Goal: Information Seeking & Learning: Learn about a topic

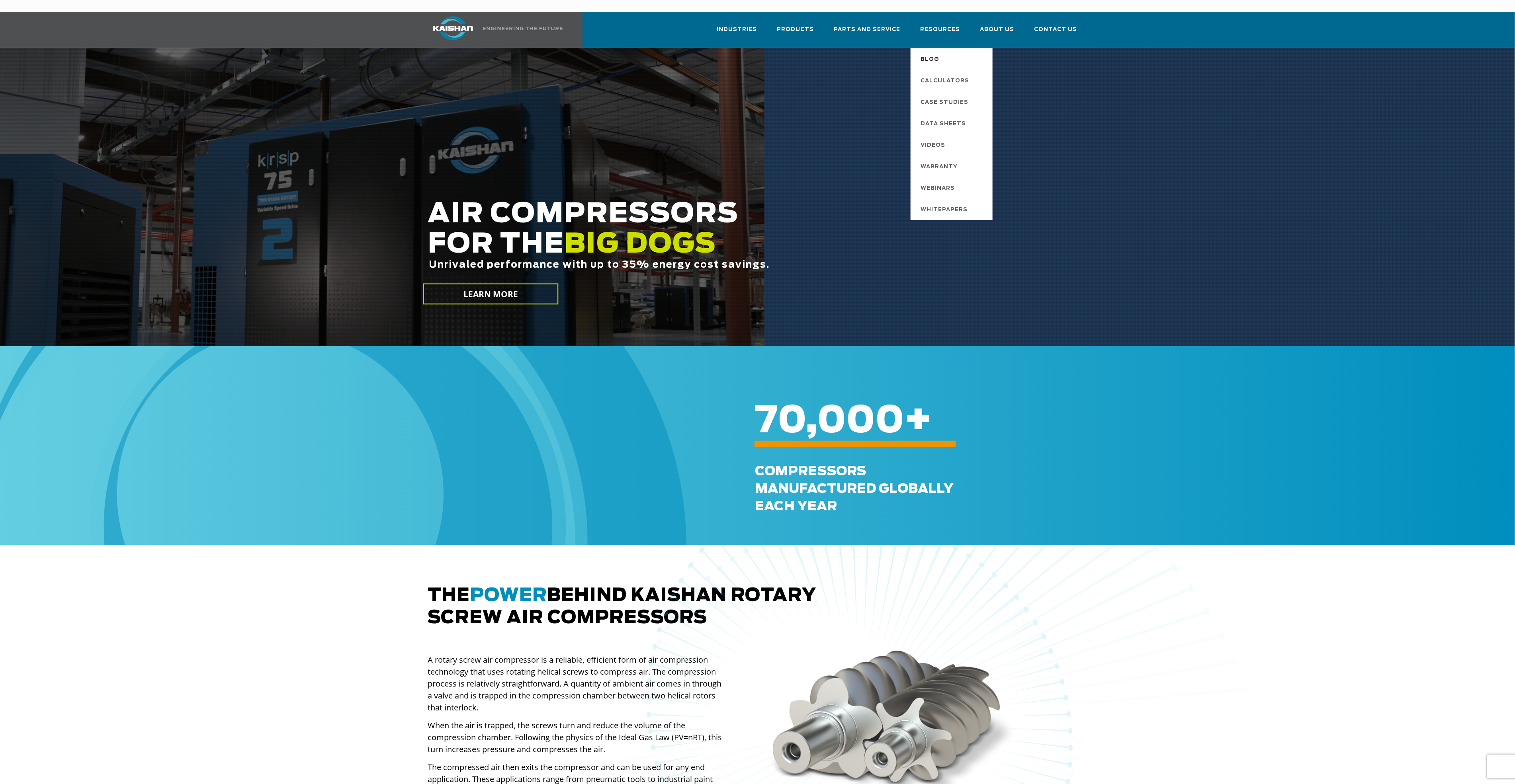
click at [939, 53] on span "Blog" at bounding box center [930, 59] width 19 height 13
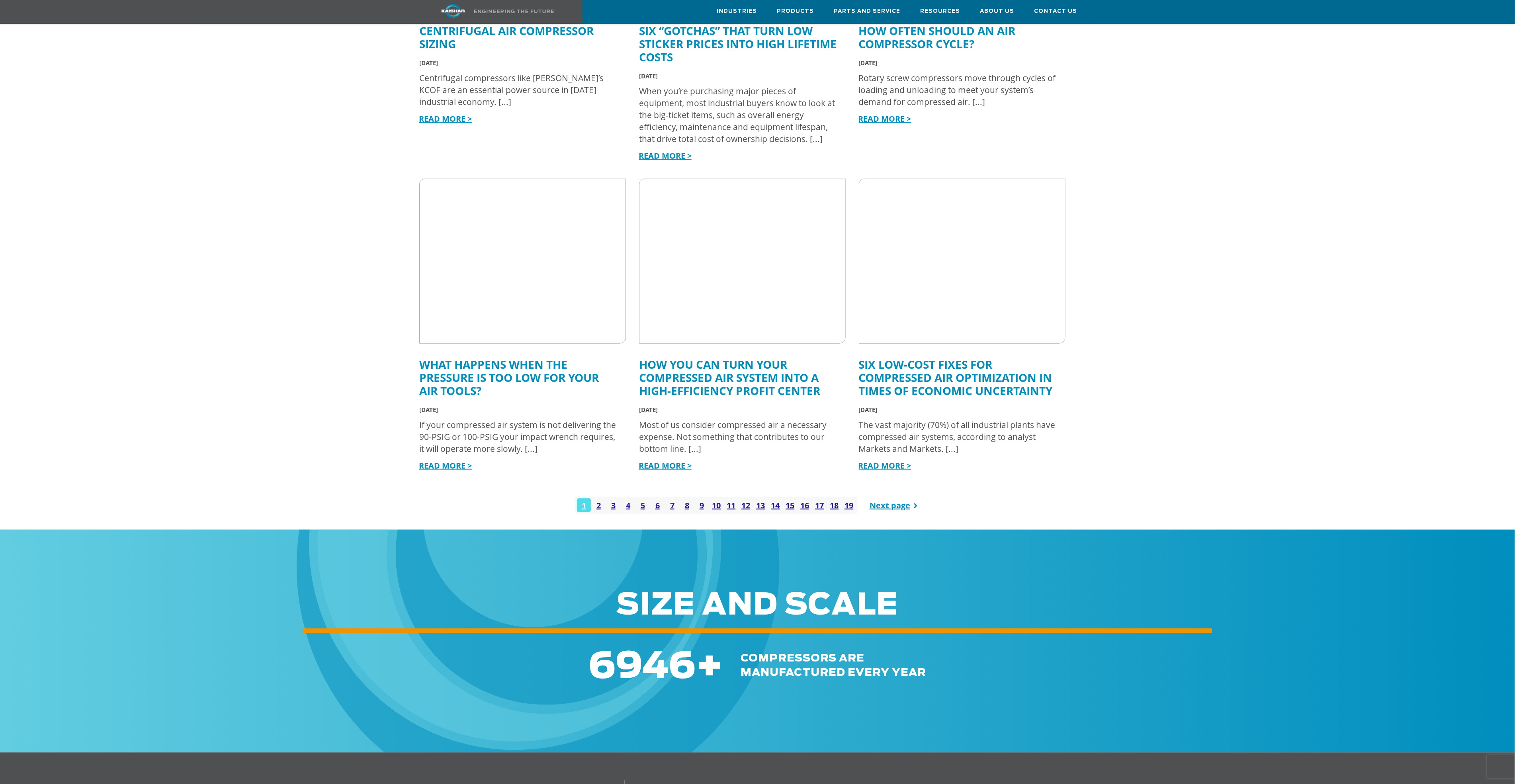
scroll to position [776, 0]
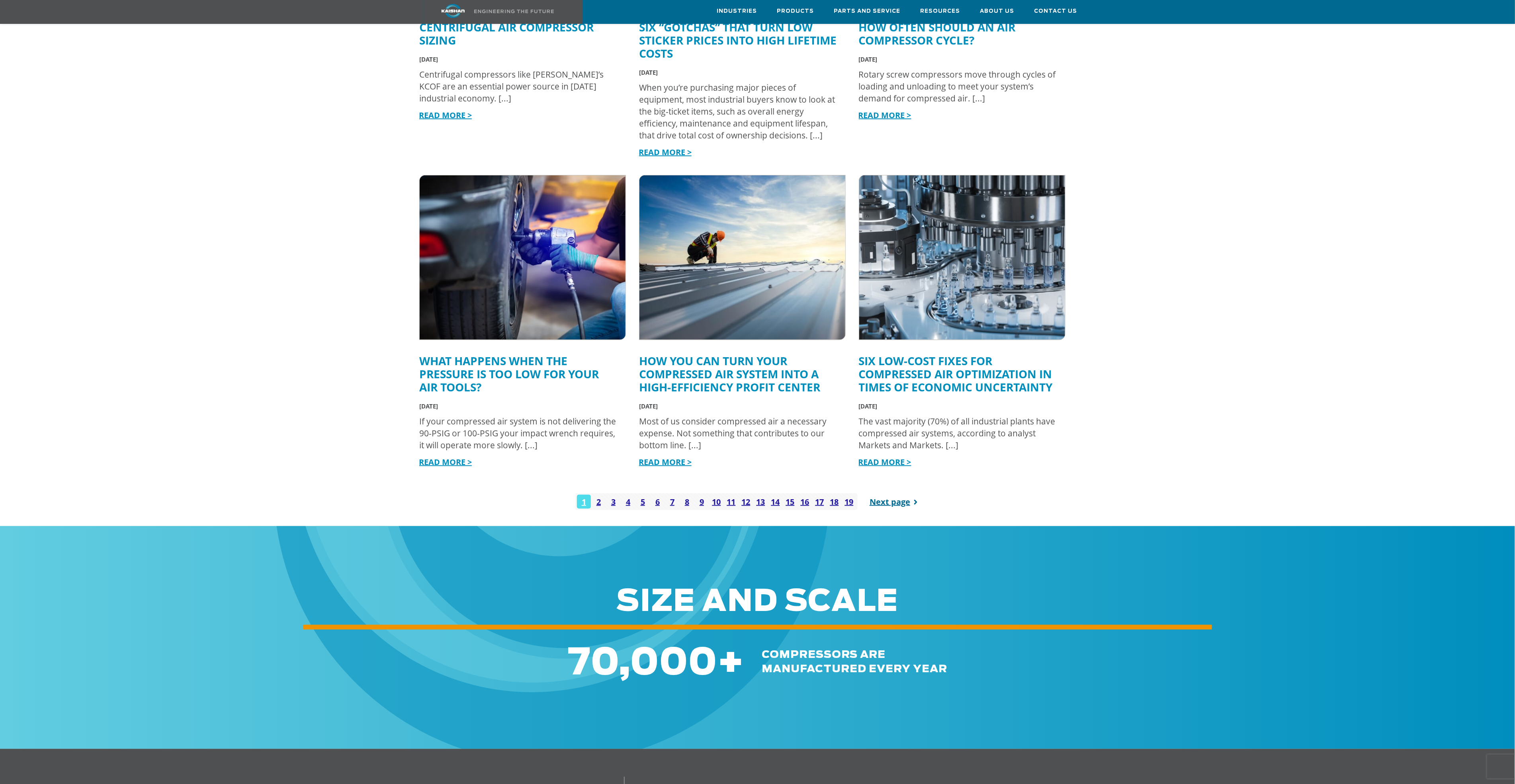
click at [890, 493] on link "Next page" at bounding box center [895, 502] width 52 height 17
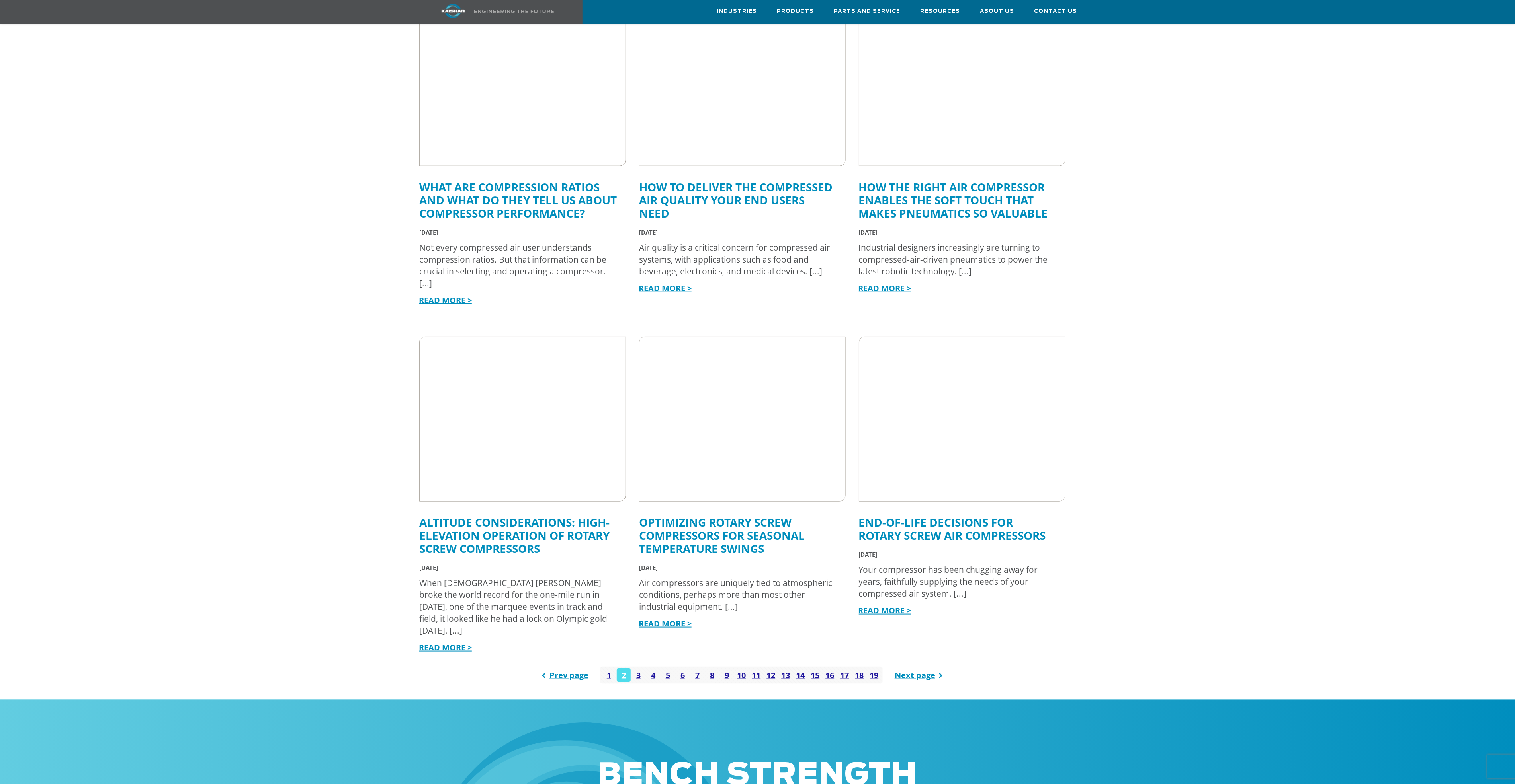
scroll to position [656, 0]
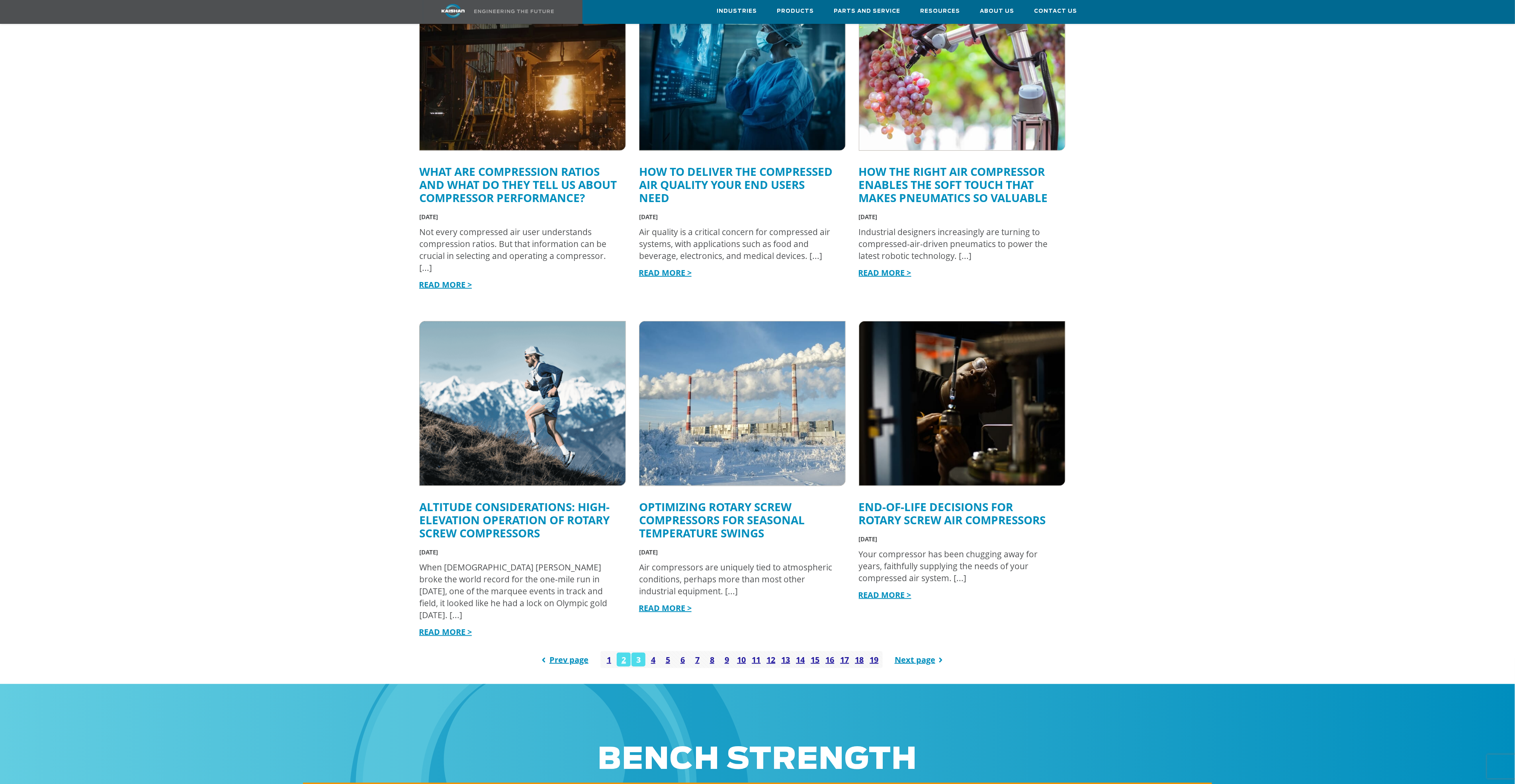
click at [639, 653] on link "3" at bounding box center [639, 660] width 14 height 14
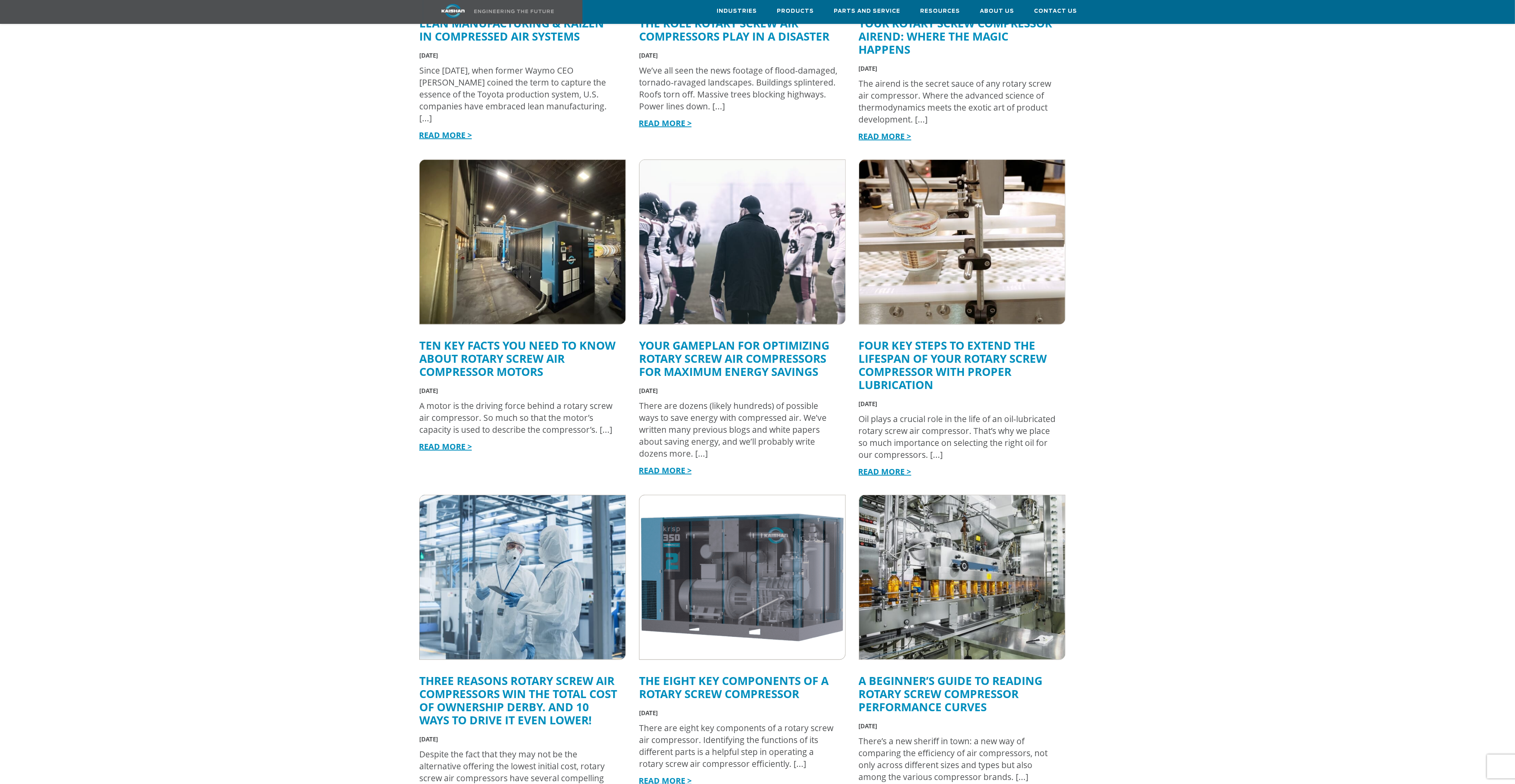
scroll to position [597, 0]
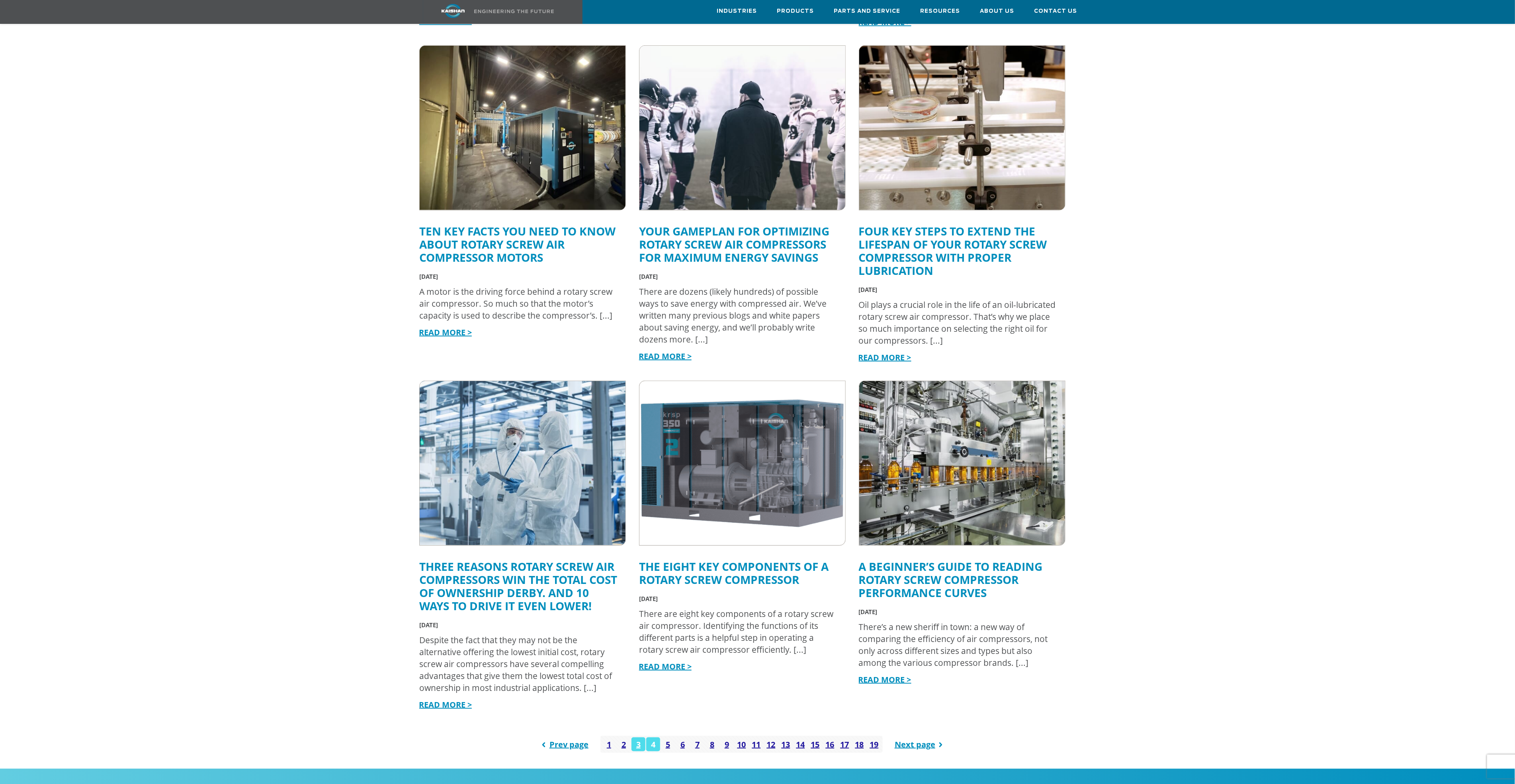
click at [651, 738] on link "4" at bounding box center [654, 745] width 14 height 14
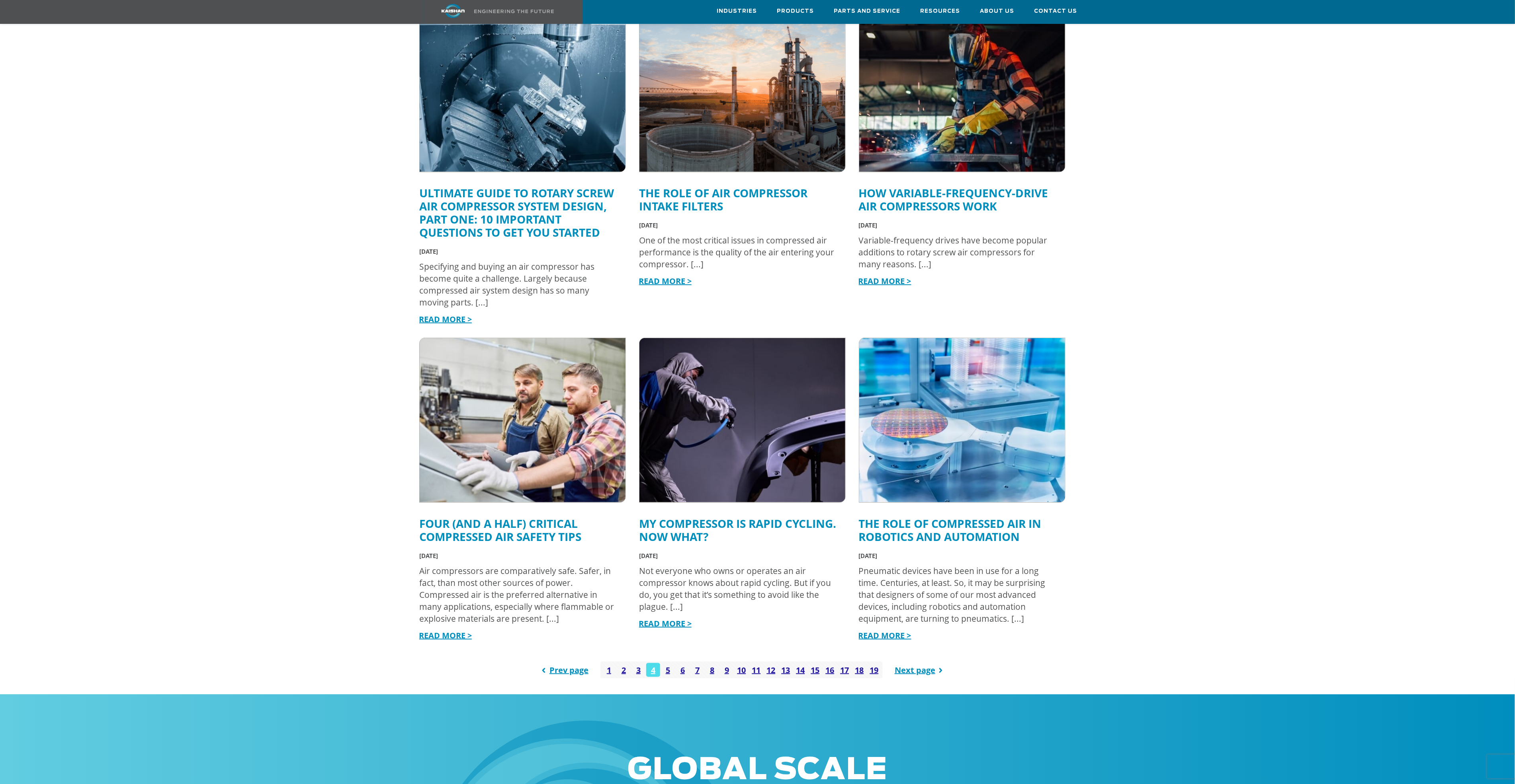
scroll to position [656, 0]
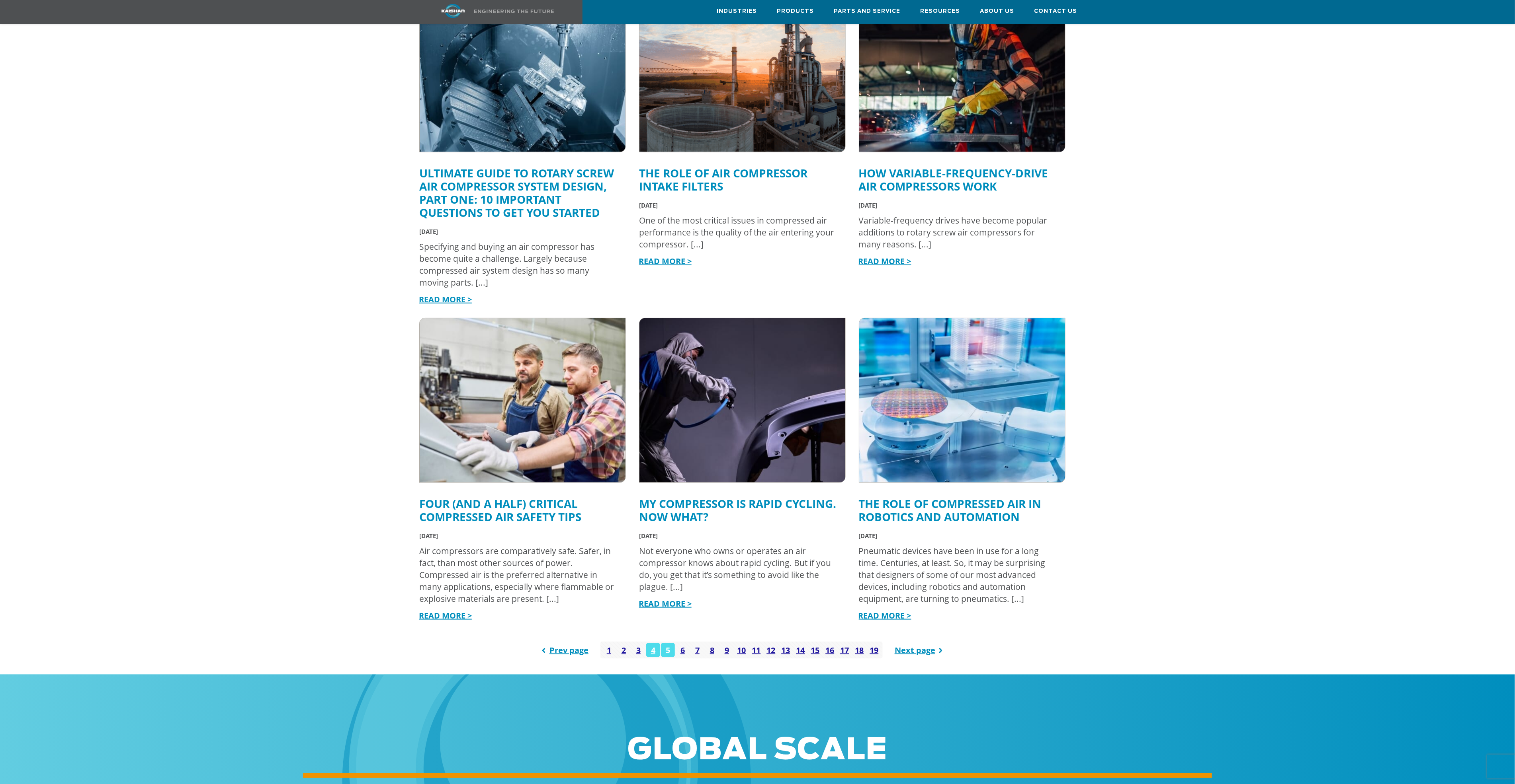
click at [669, 644] on link "5" at bounding box center [668, 651] width 14 height 14
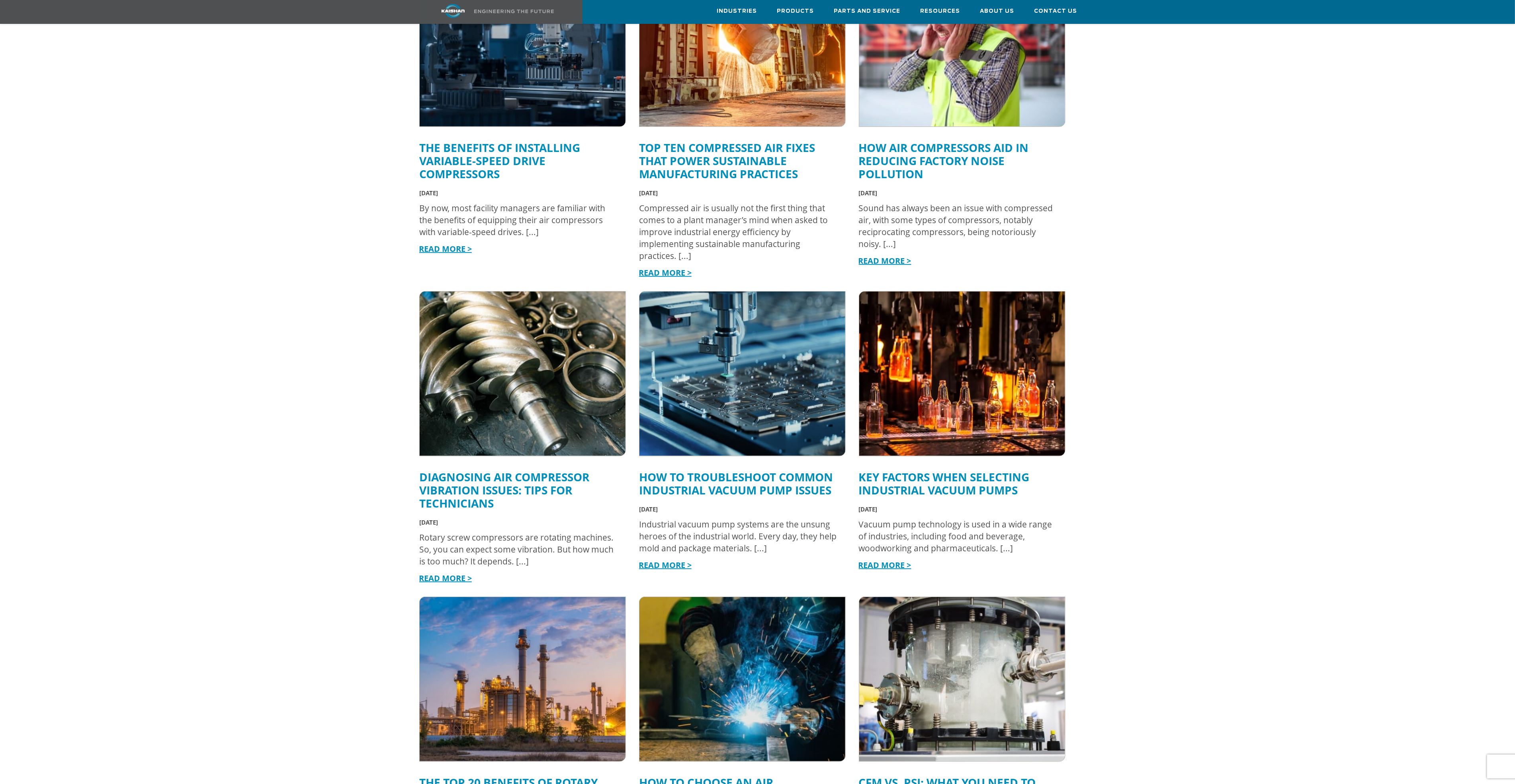
scroll to position [656, 0]
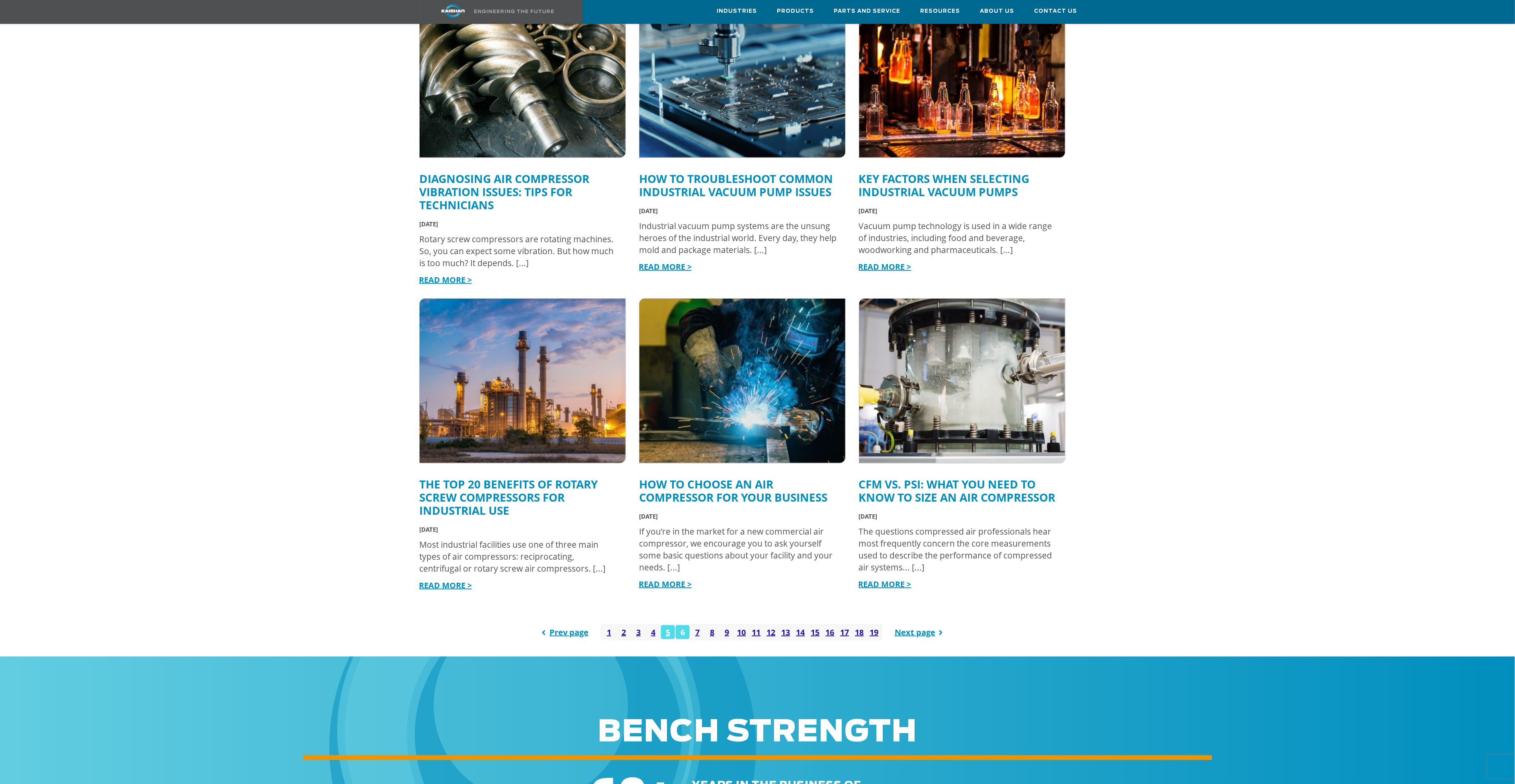
click at [679, 625] on link "6" at bounding box center [683, 633] width 14 height 14
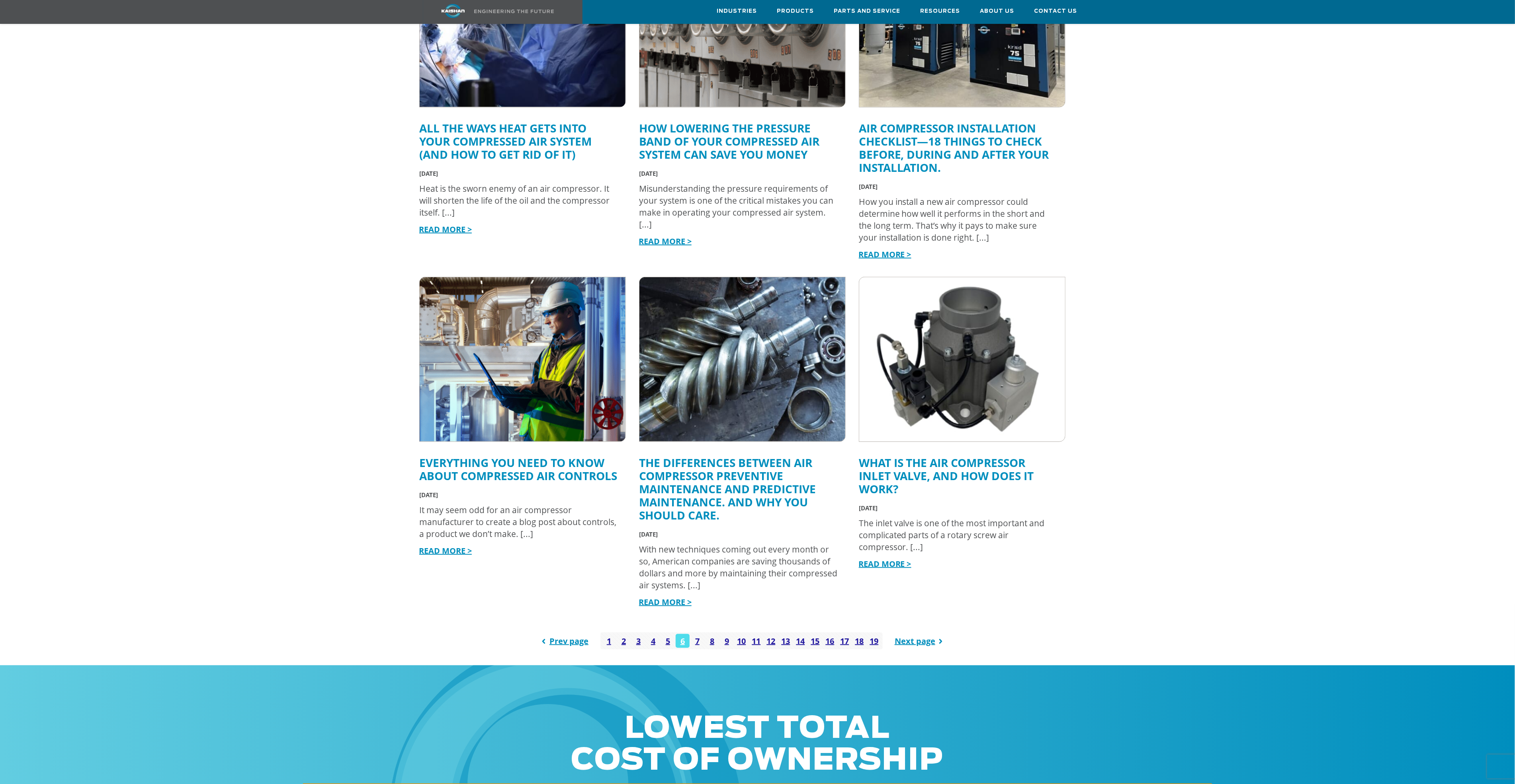
scroll to position [716, 0]
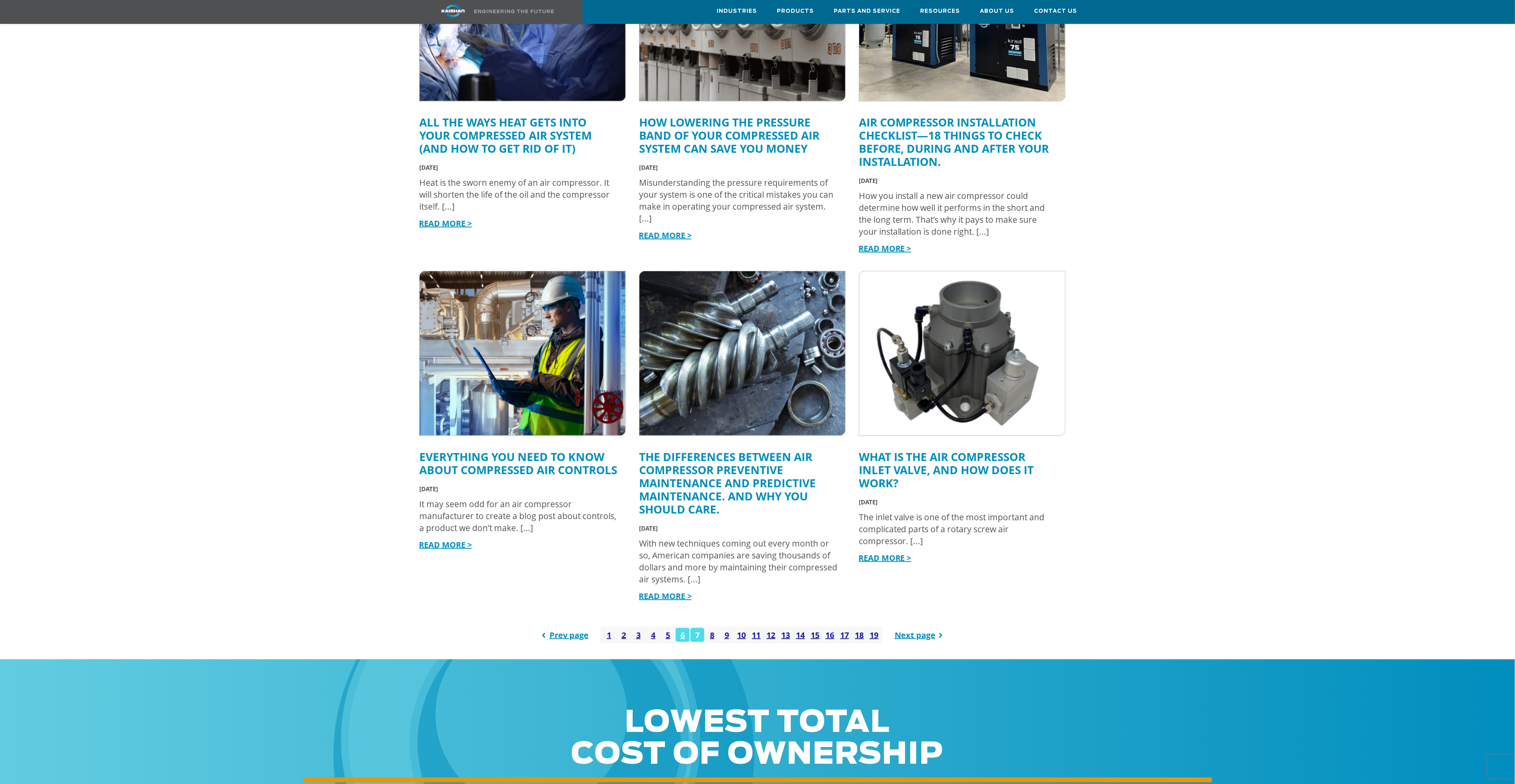
click at [696, 629] on link "7" at bounding box center [697, 636] width 14 height 14
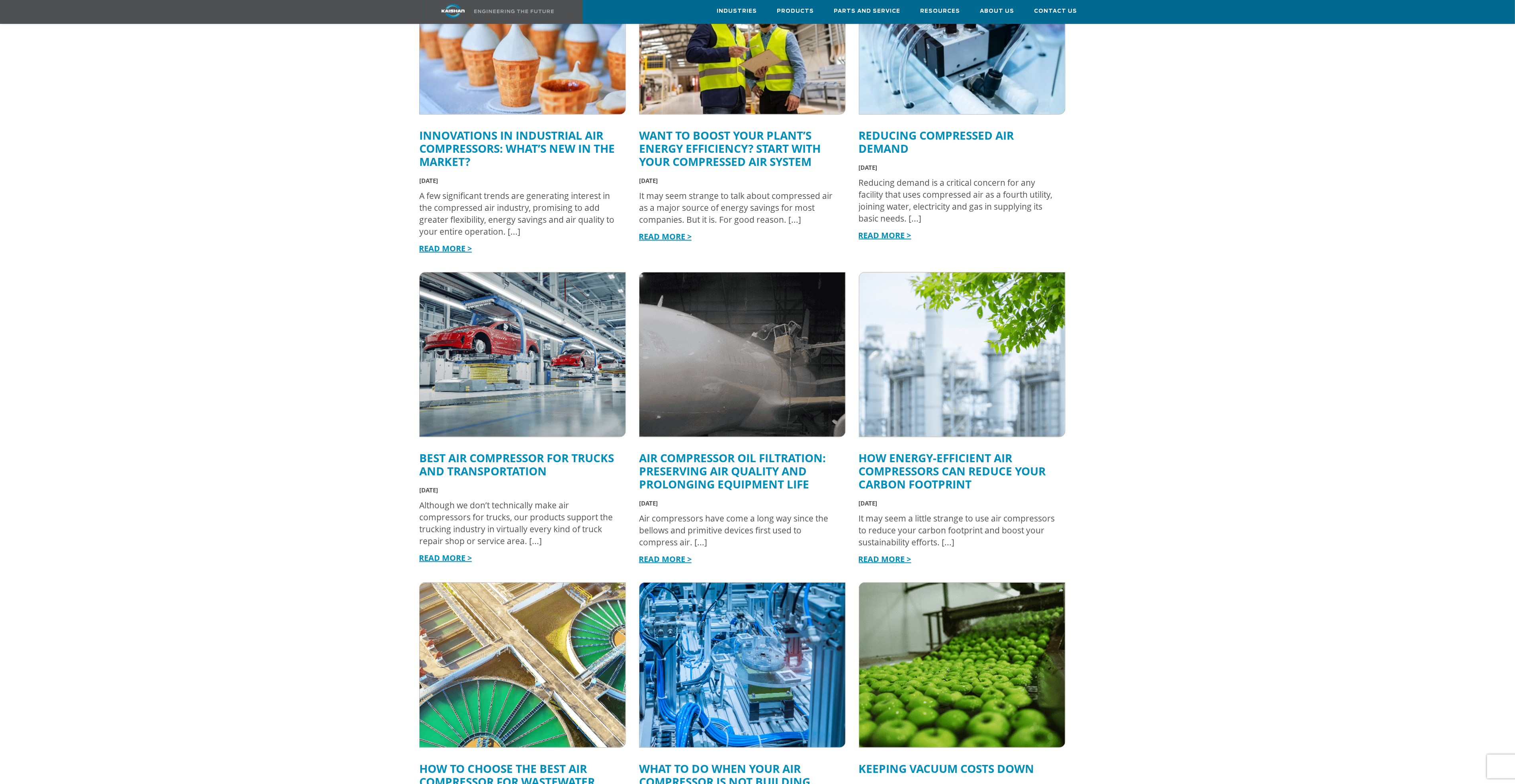
scroll to position [729, 0]
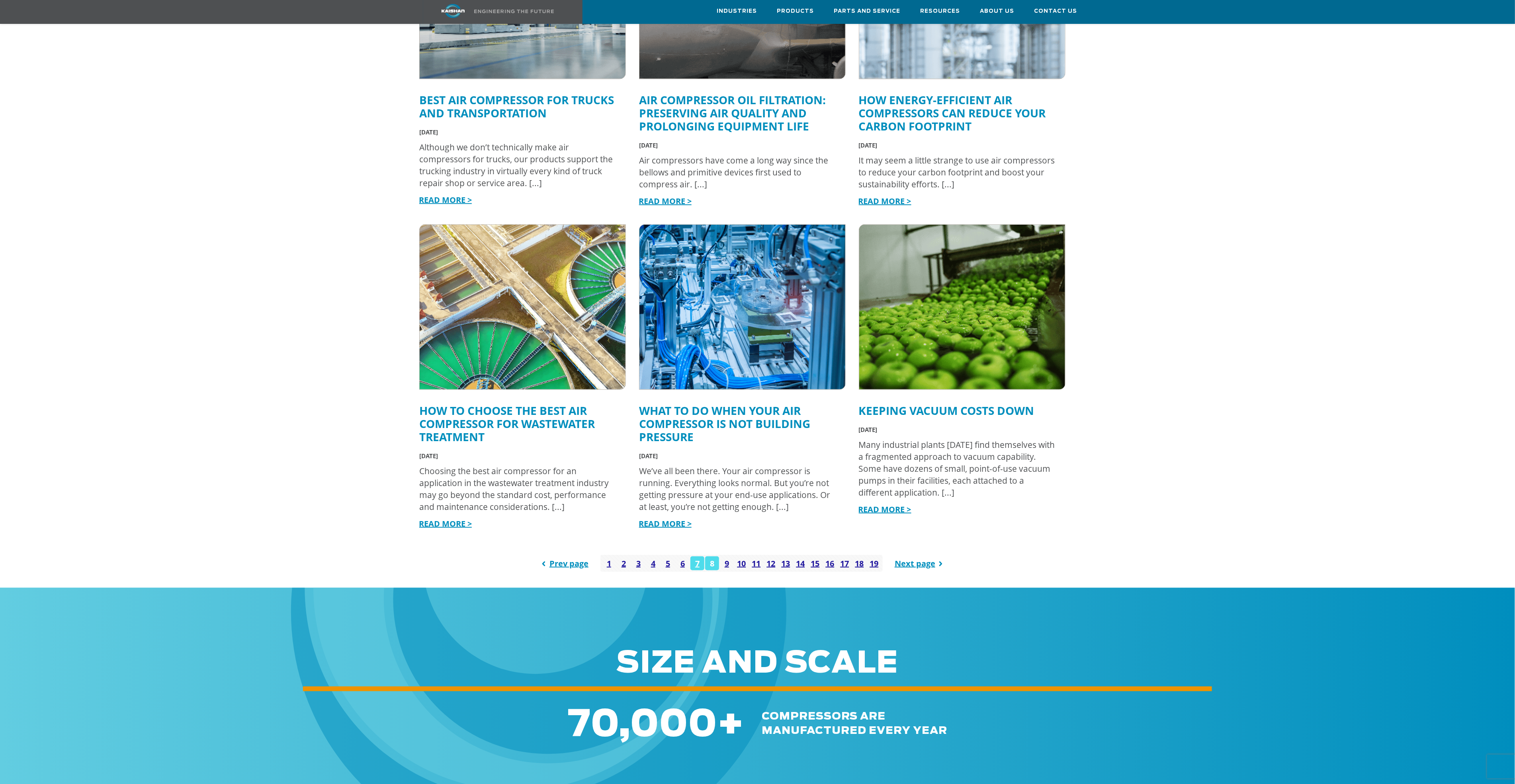
click at [715, 556] on link "8" at bounding box center [712, 564] width 14 height 14
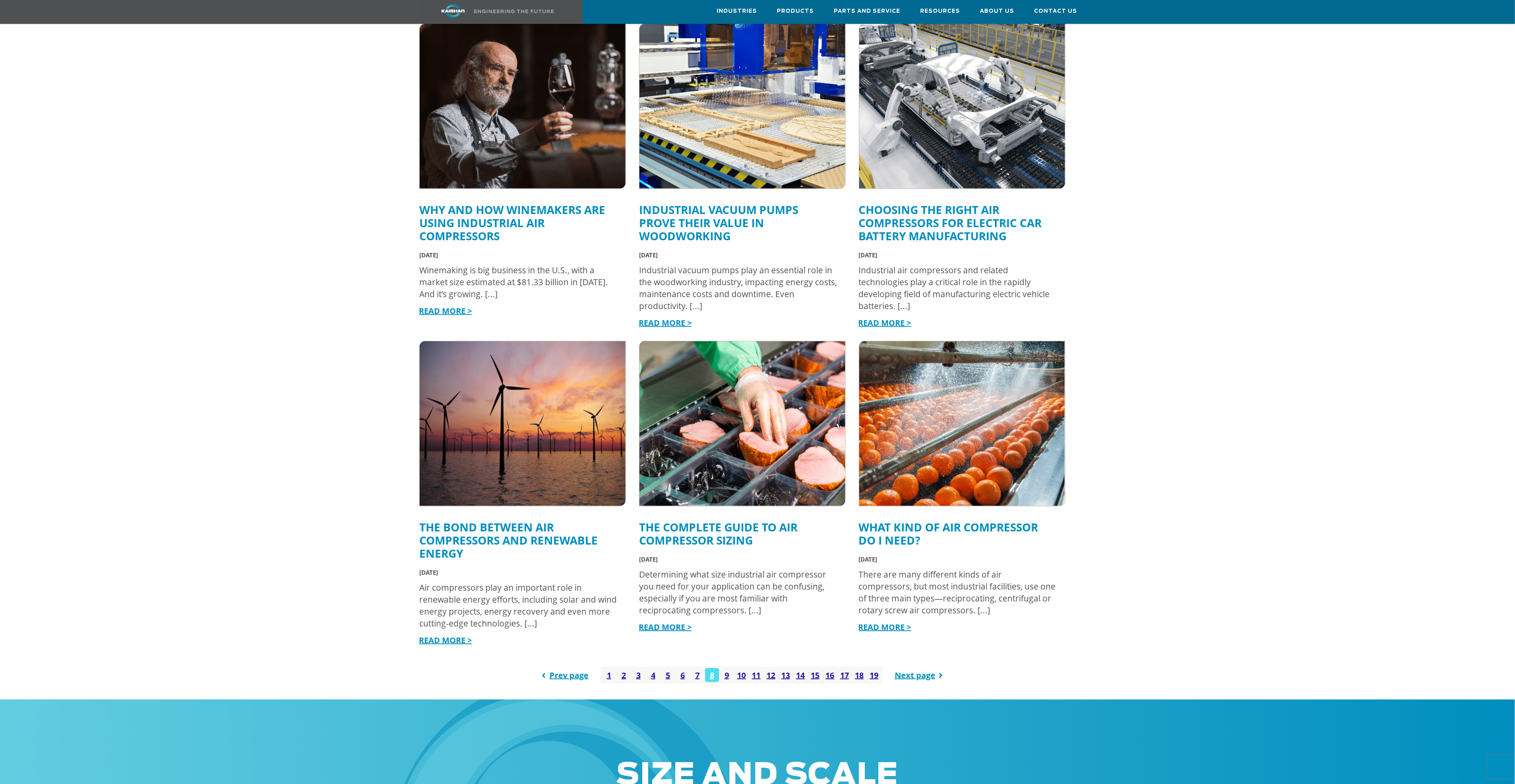
scroll to position [656, 0]
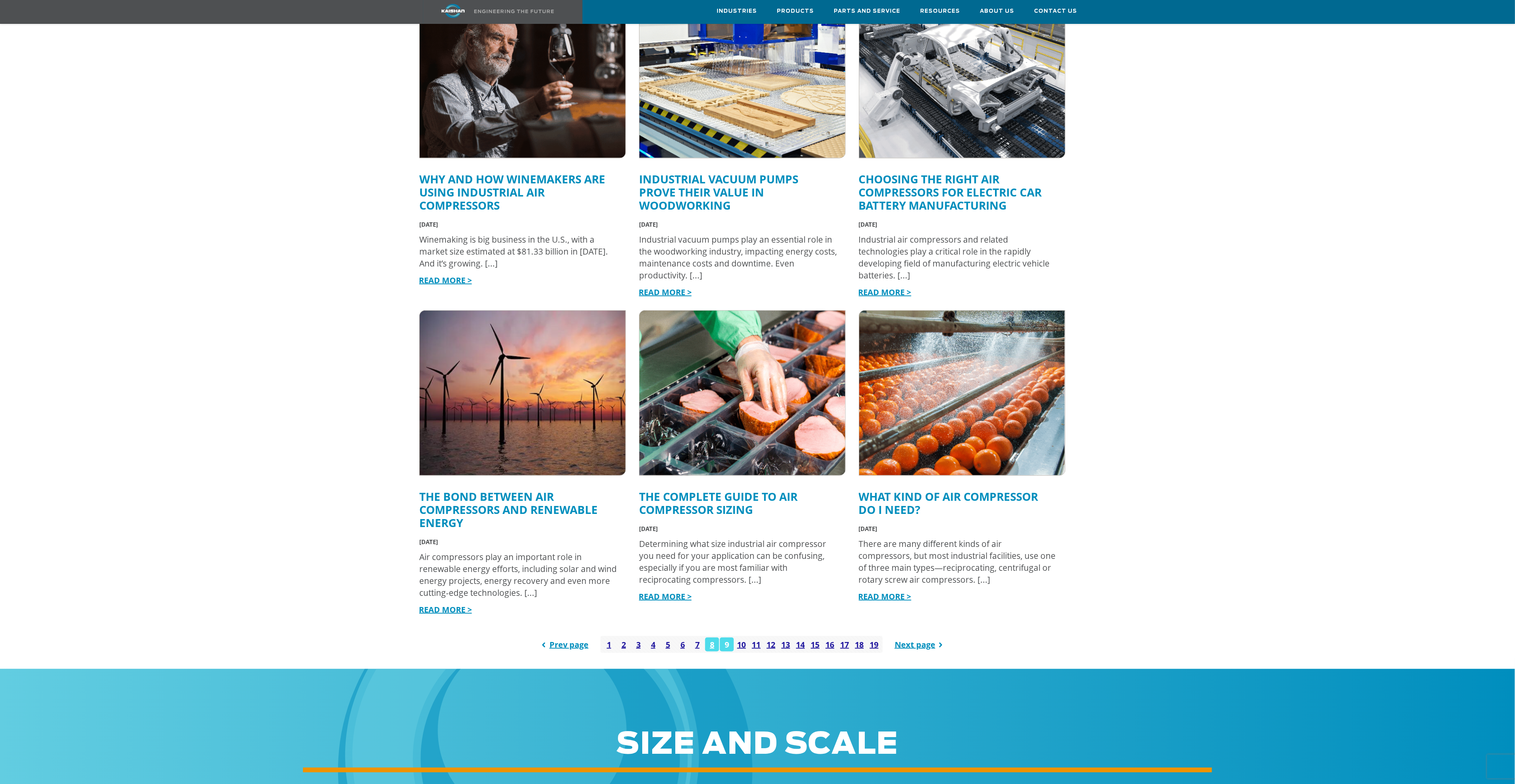
click at [725, 638] on link "9" at bounding box center [727, 645] width 14 height 14
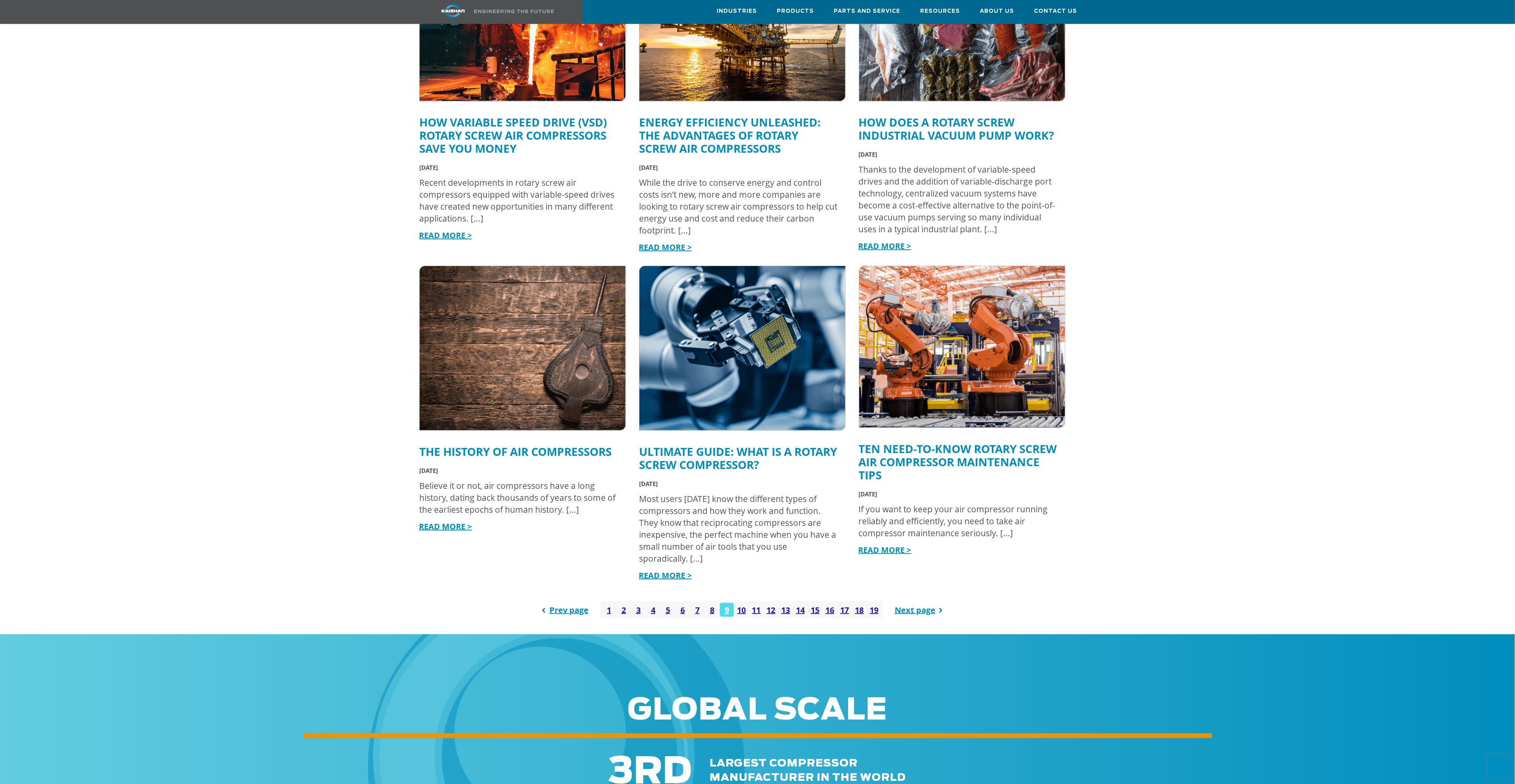
scroll to position [716, 0]
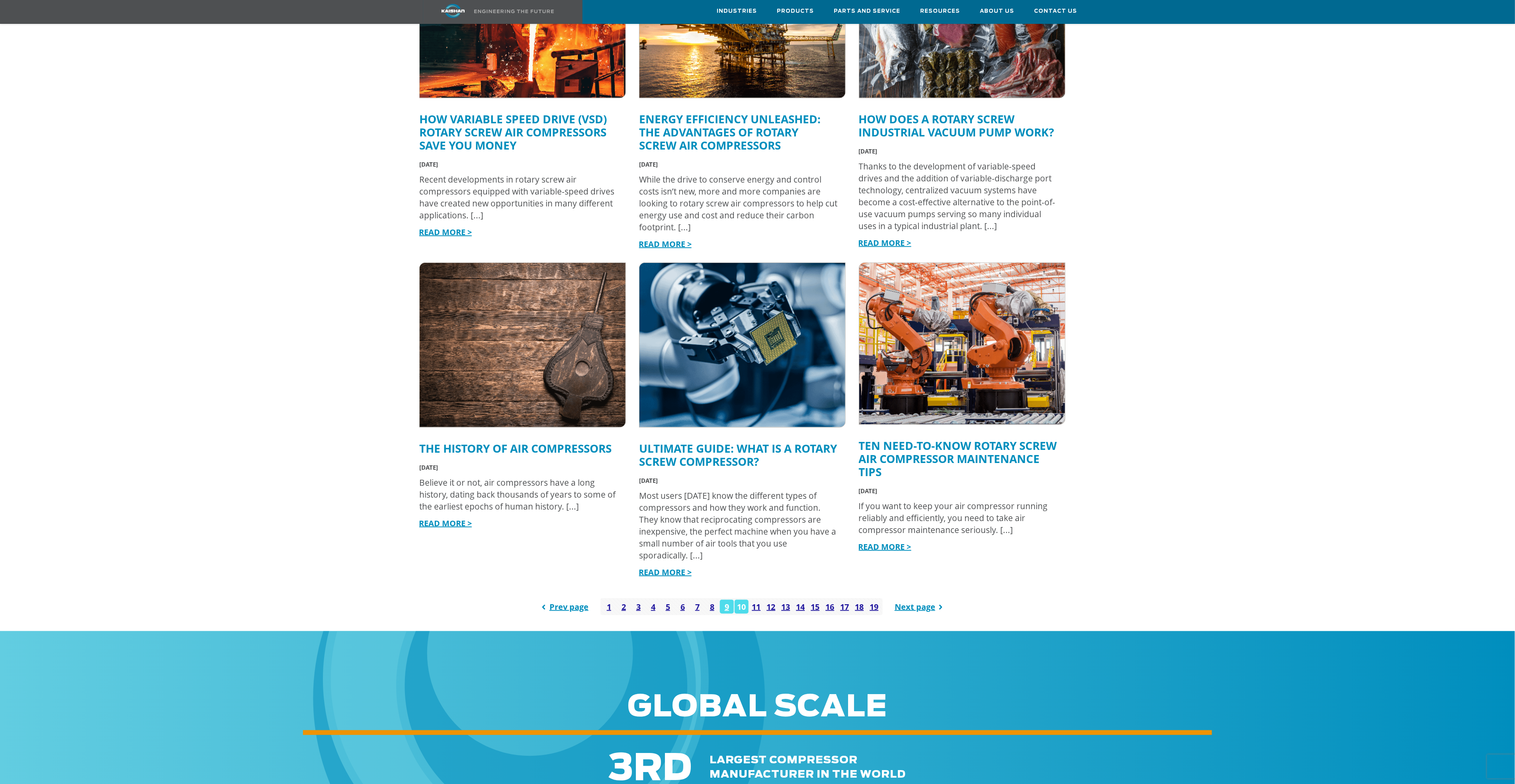
click at [741, 600] on link "10" at bounding box center [742, 607] width 14 height 14
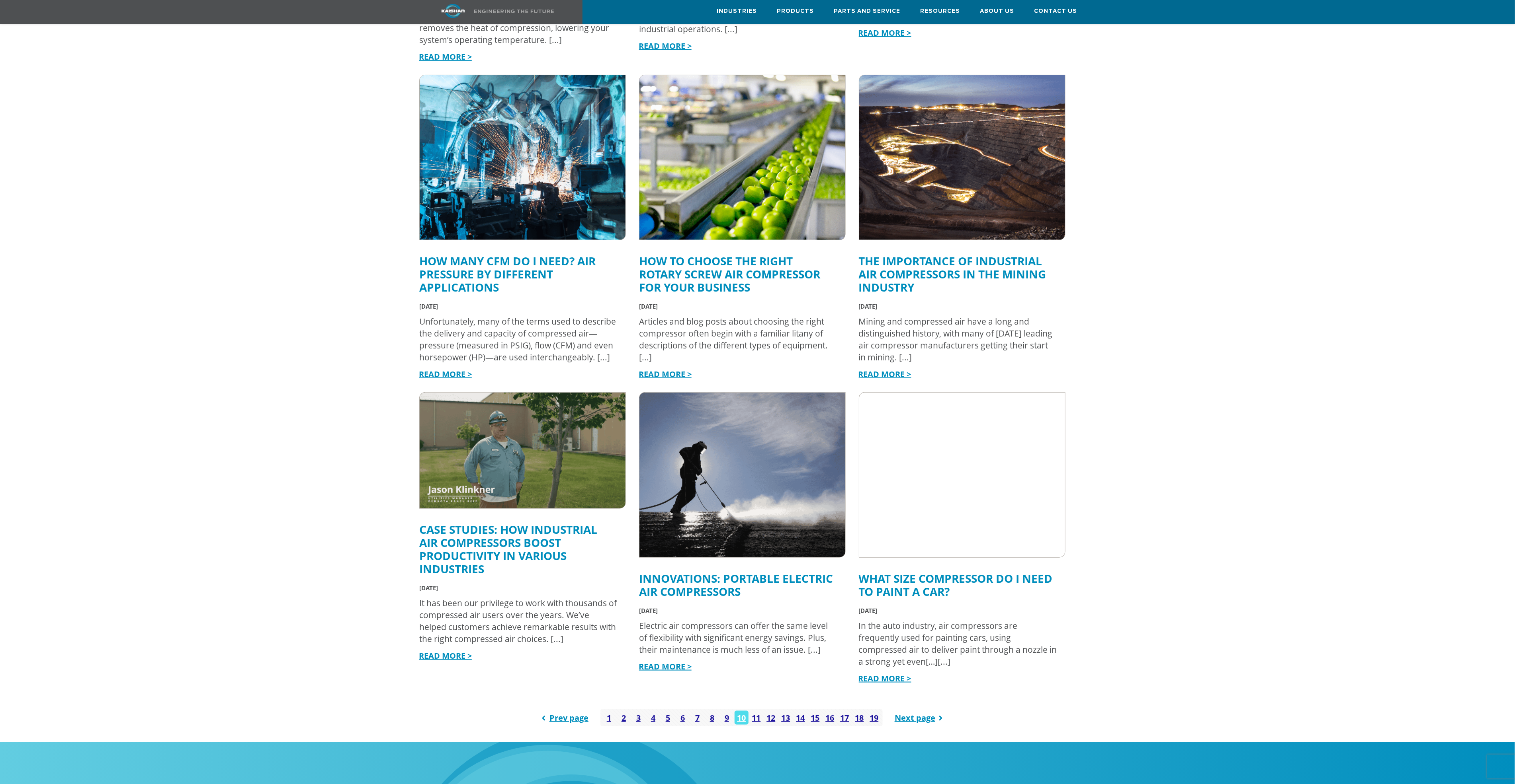
scroll to position [656, 0]
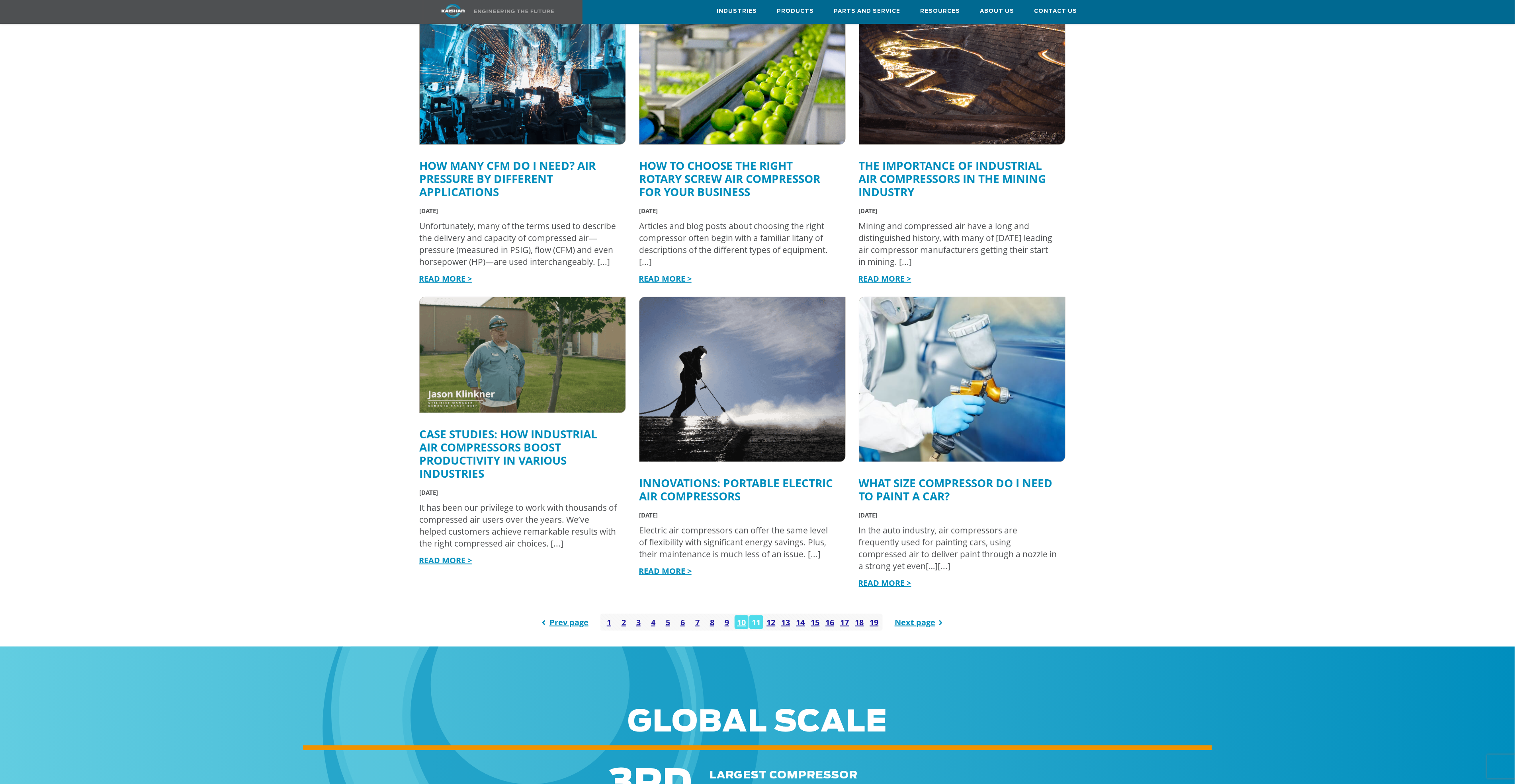
click at [758, 615] on link "11" at bounding box center [757, 622] width 14 height 14
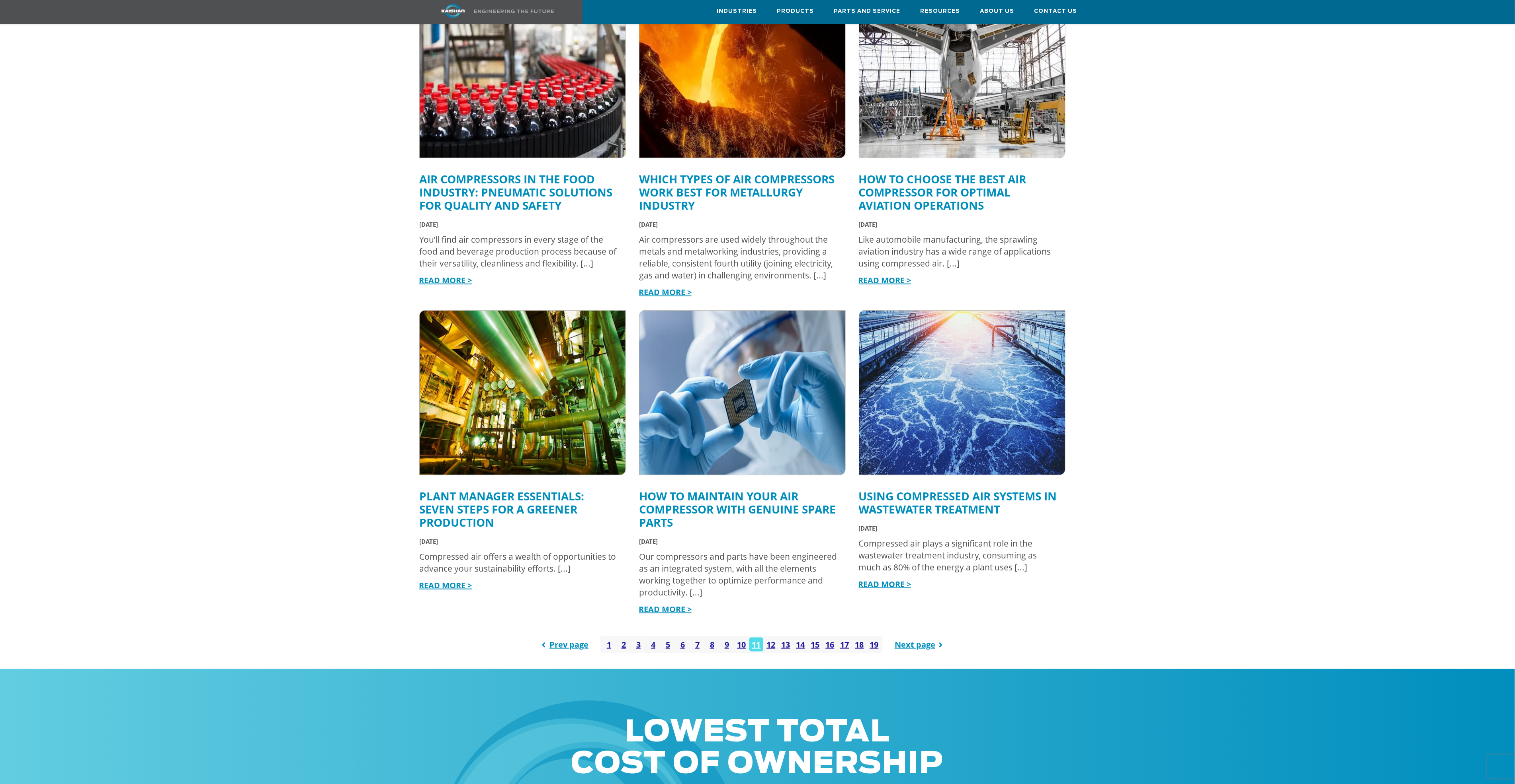
scroll to position [656, 0]
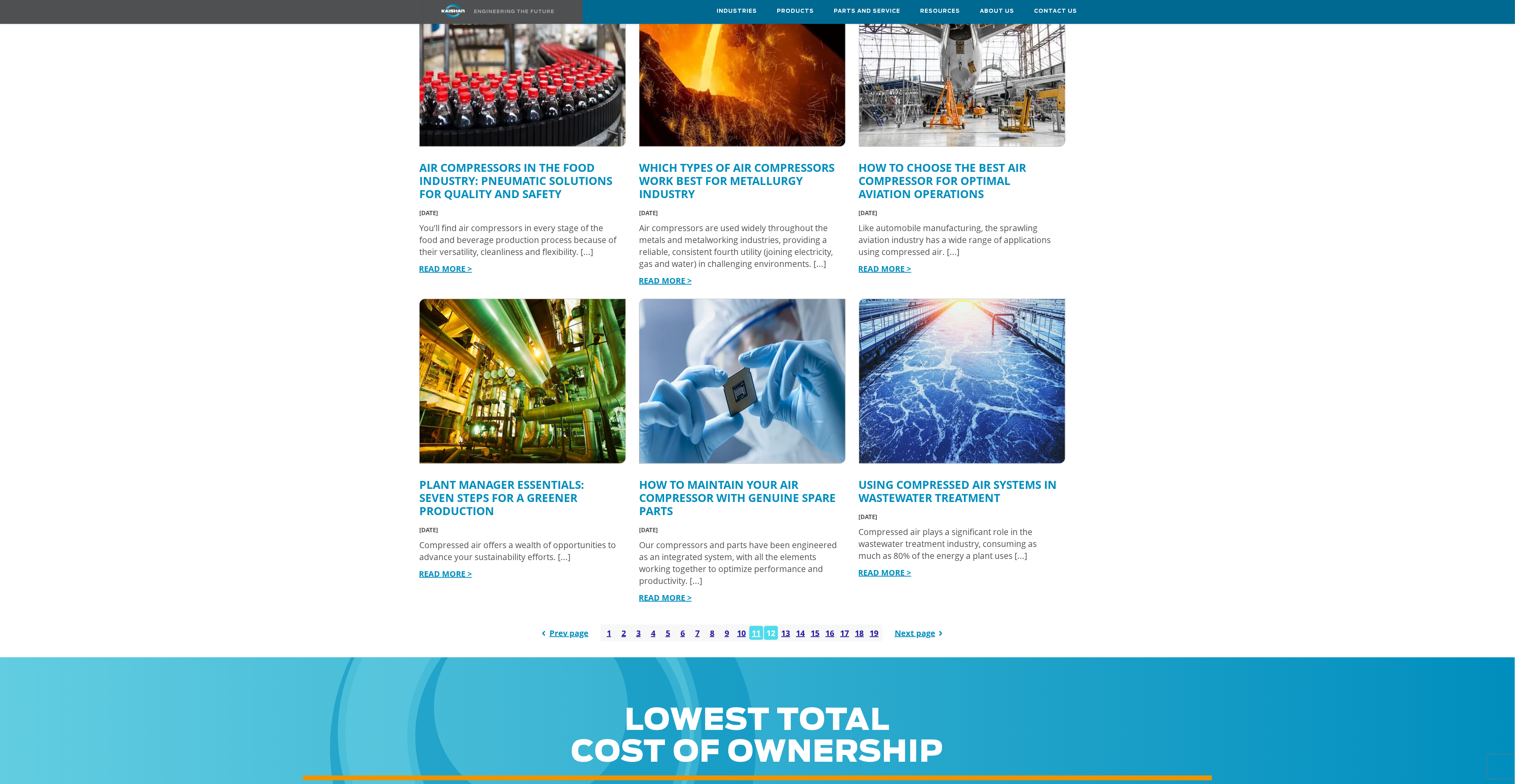
click at [772, 626] on link "12" at bounding box center [771, 633] width 14 height 14
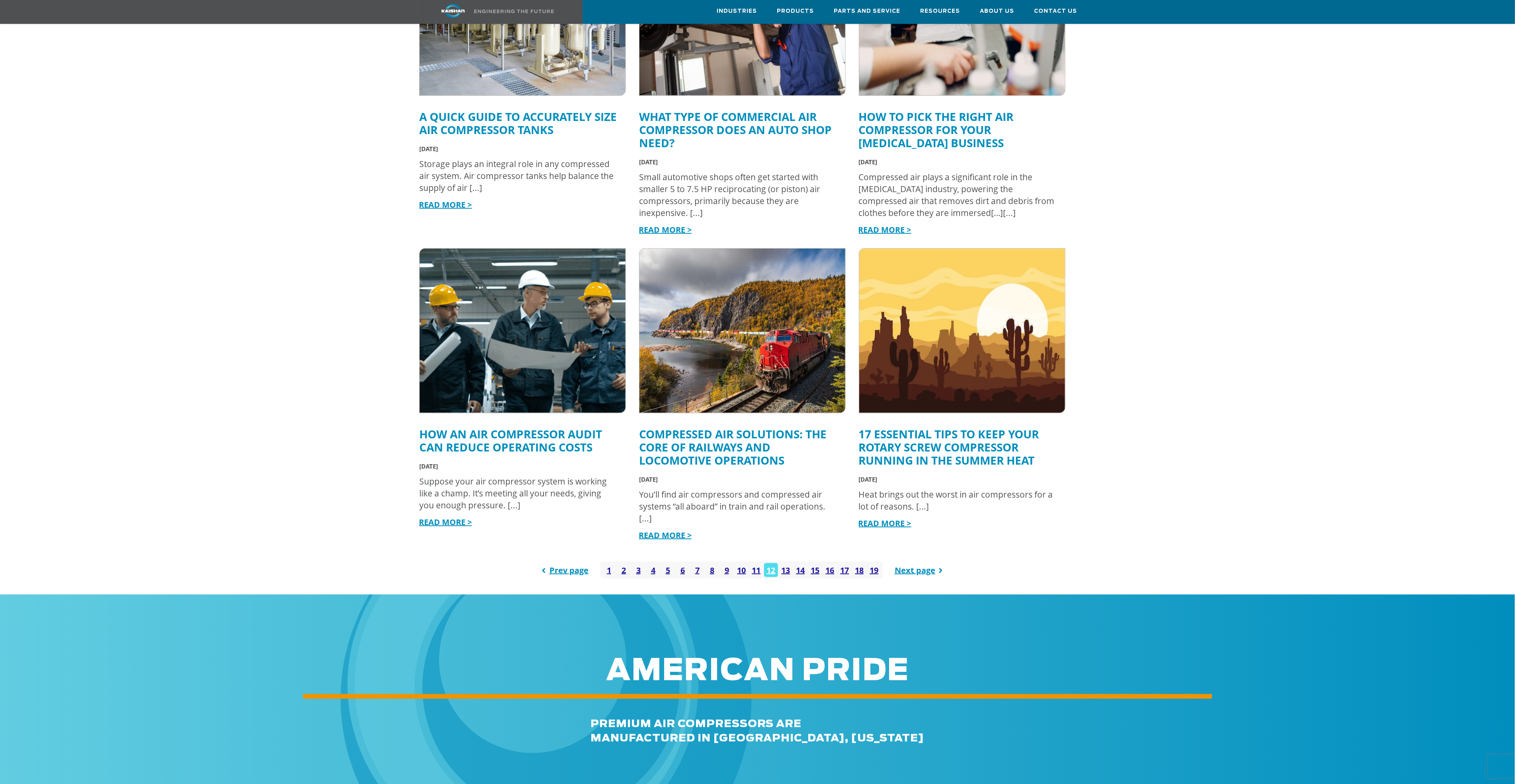
scroll to position [716, 0]
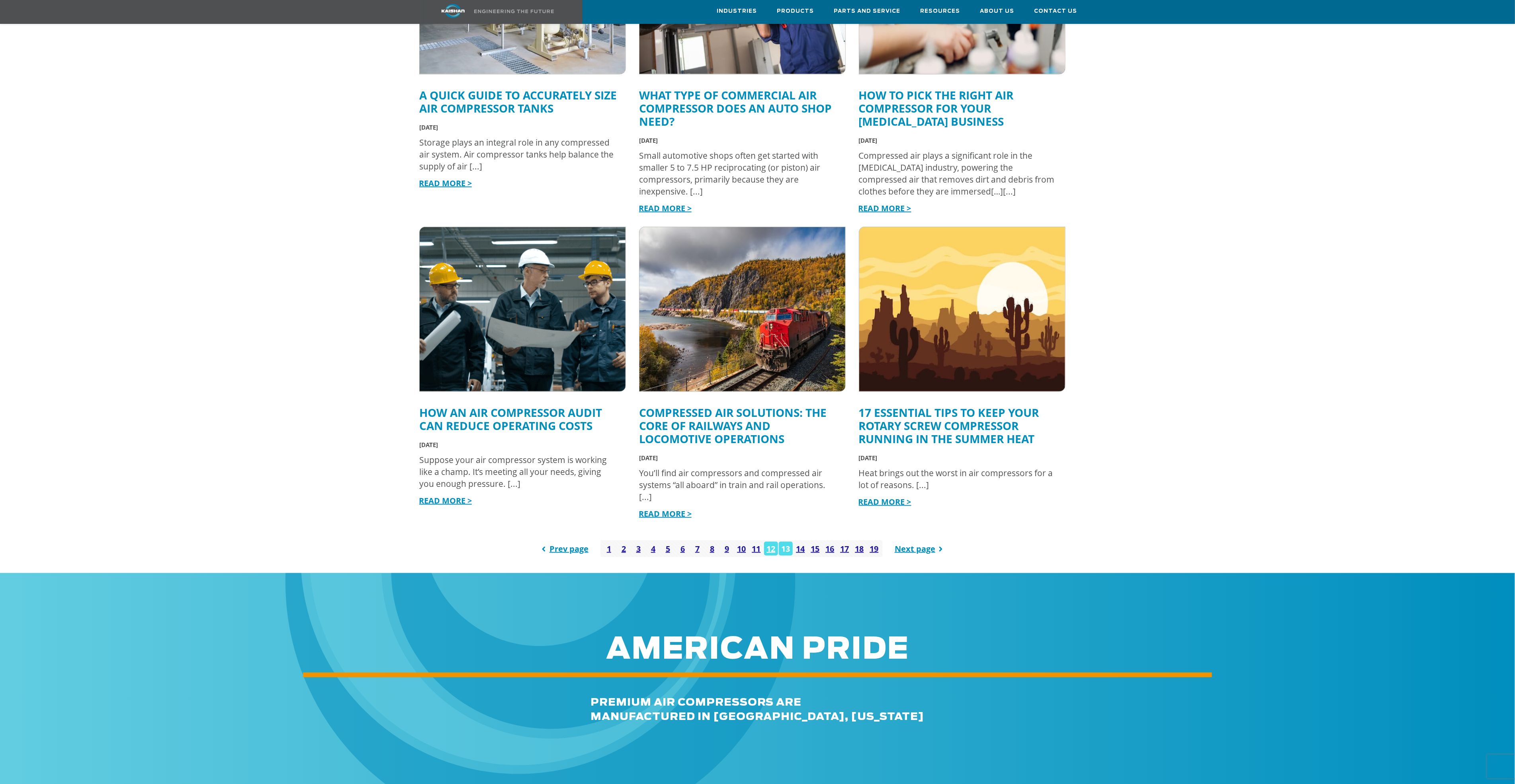
click at [788, 542] on link "13" at bounding box center [786, 549] width 14 height 14
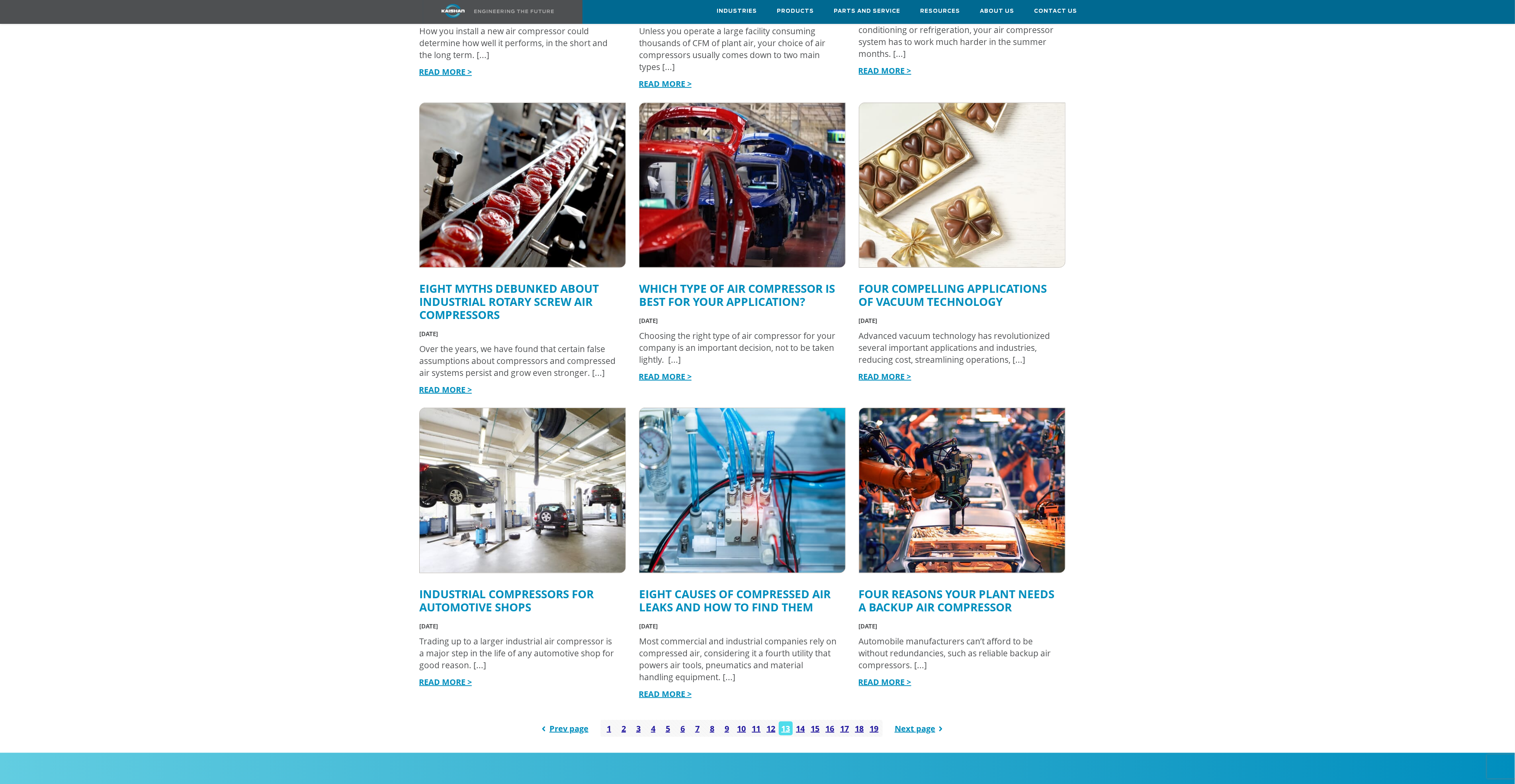
scroll to position [537, 0]
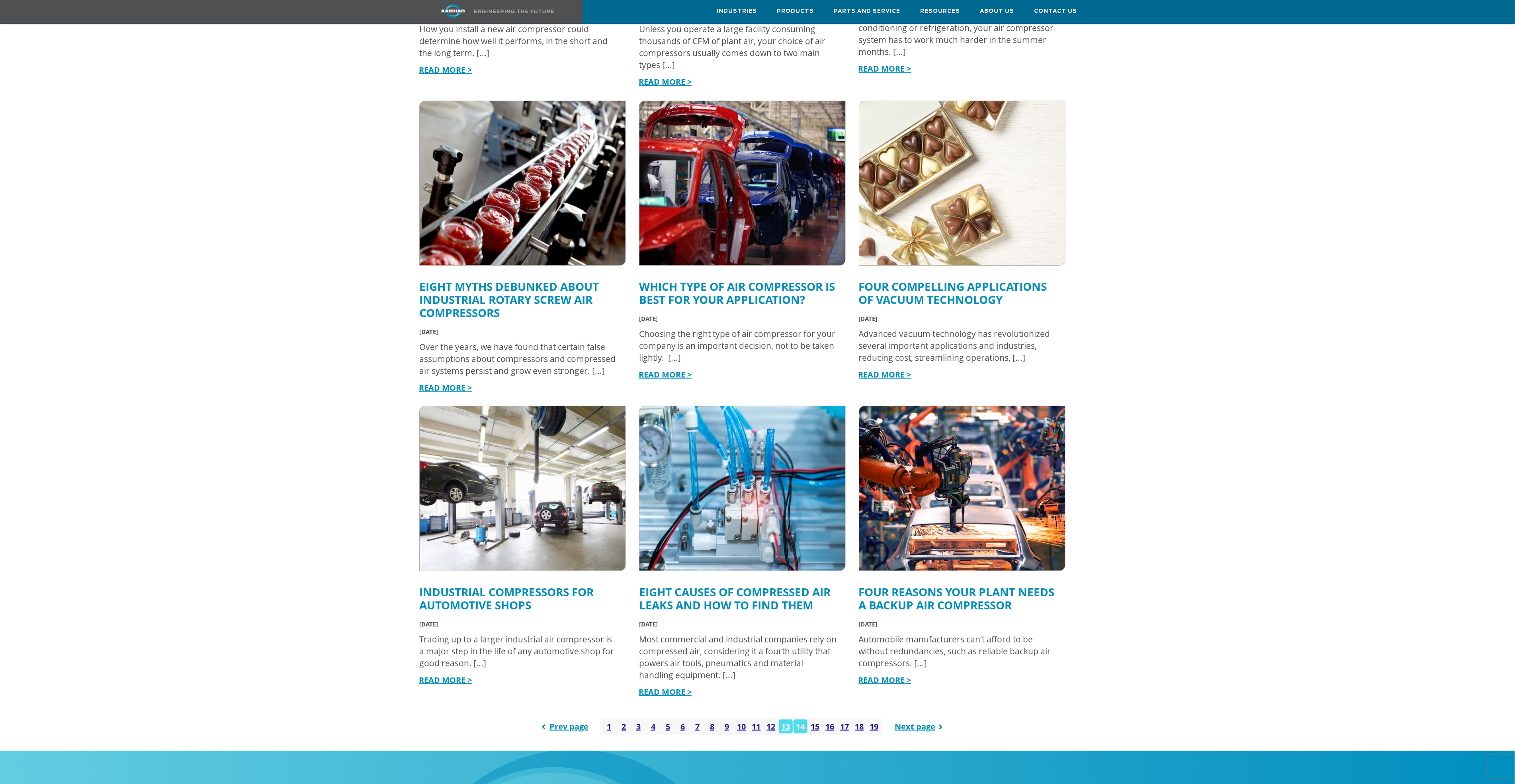
click at [800, 720] on link "14" at bounding box center [800, 727] width 14 height 14
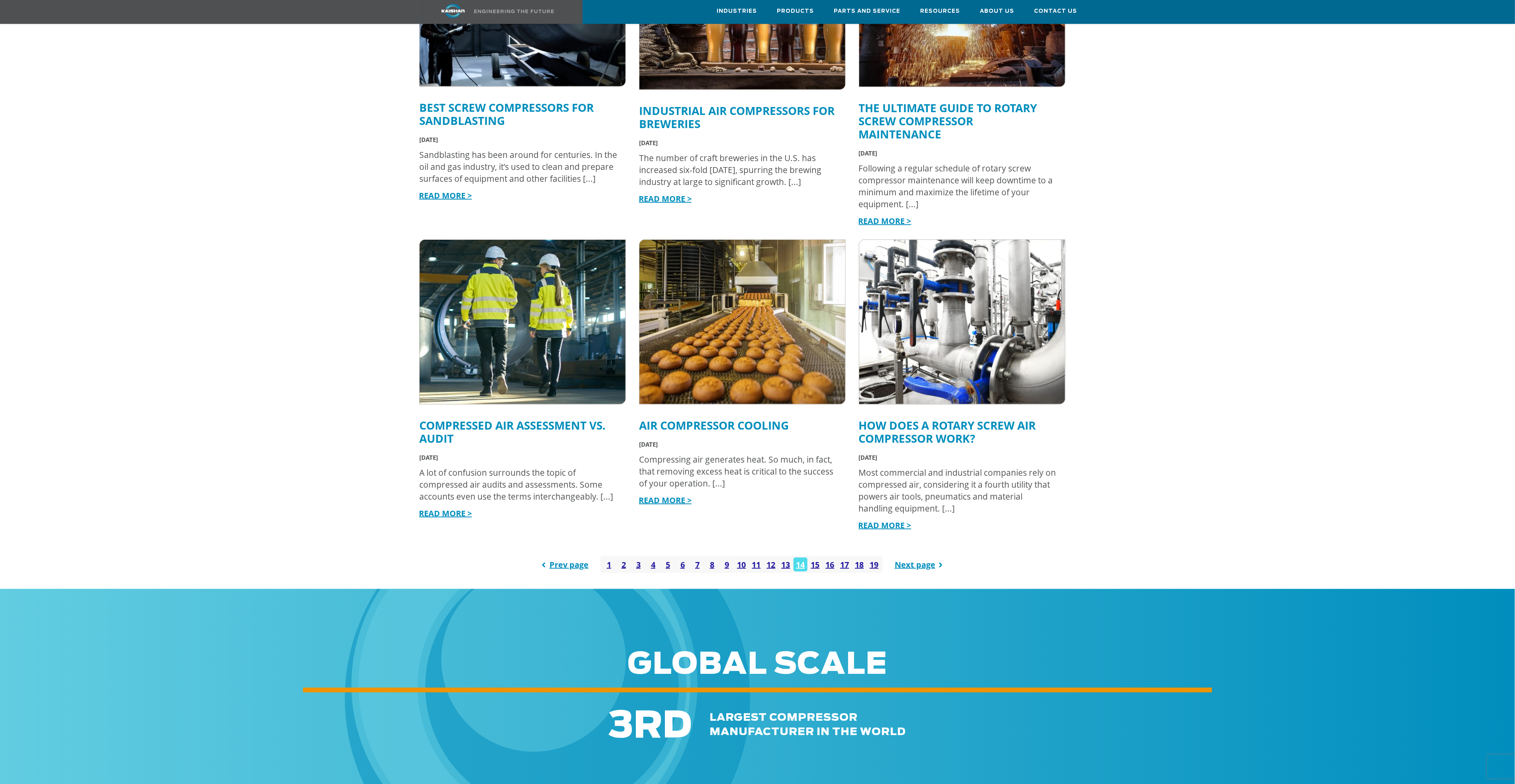
scroll to position [716, 0]
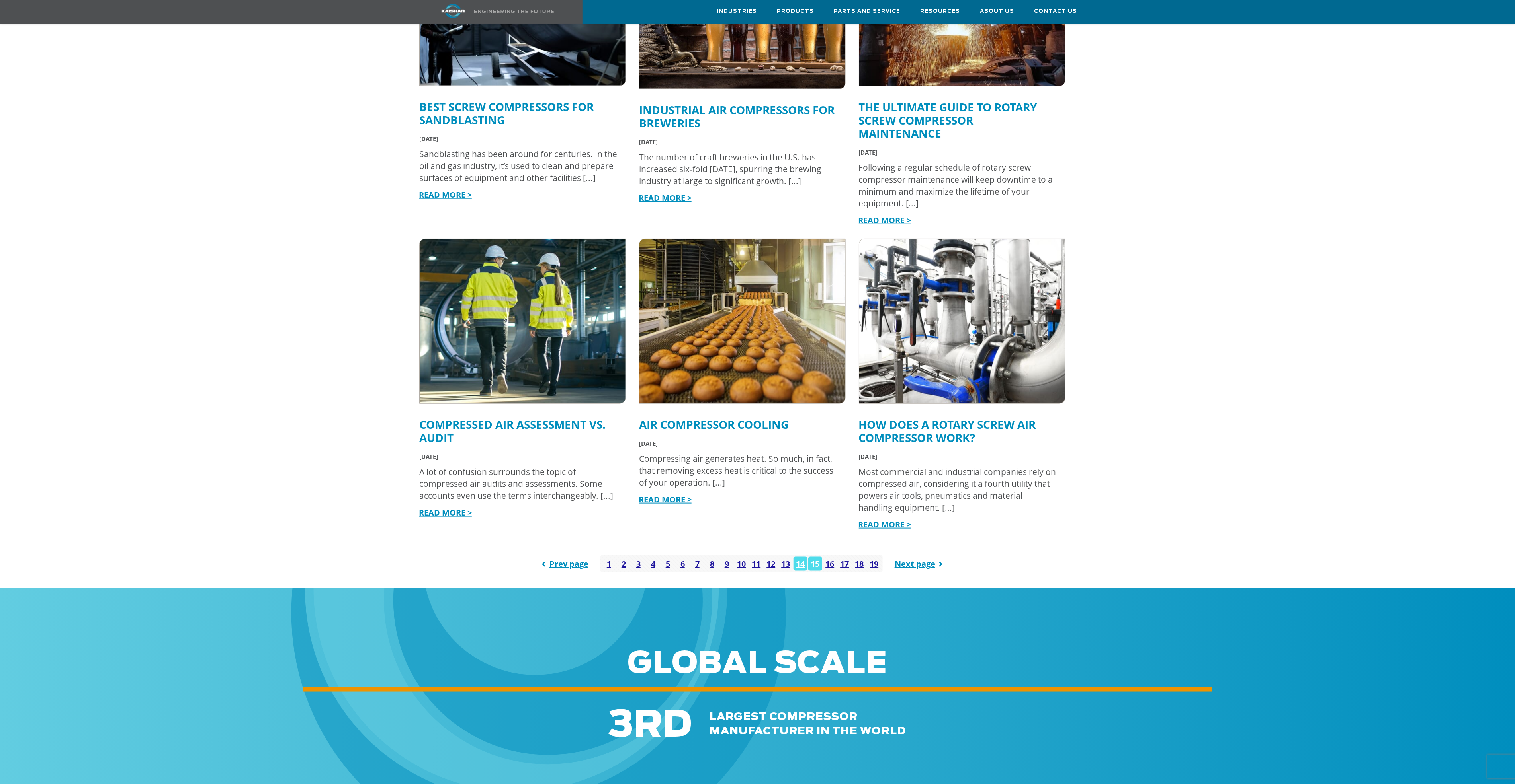
click at [815, 557] on link "15" at bounding box center [815, 564] width 14 height 14
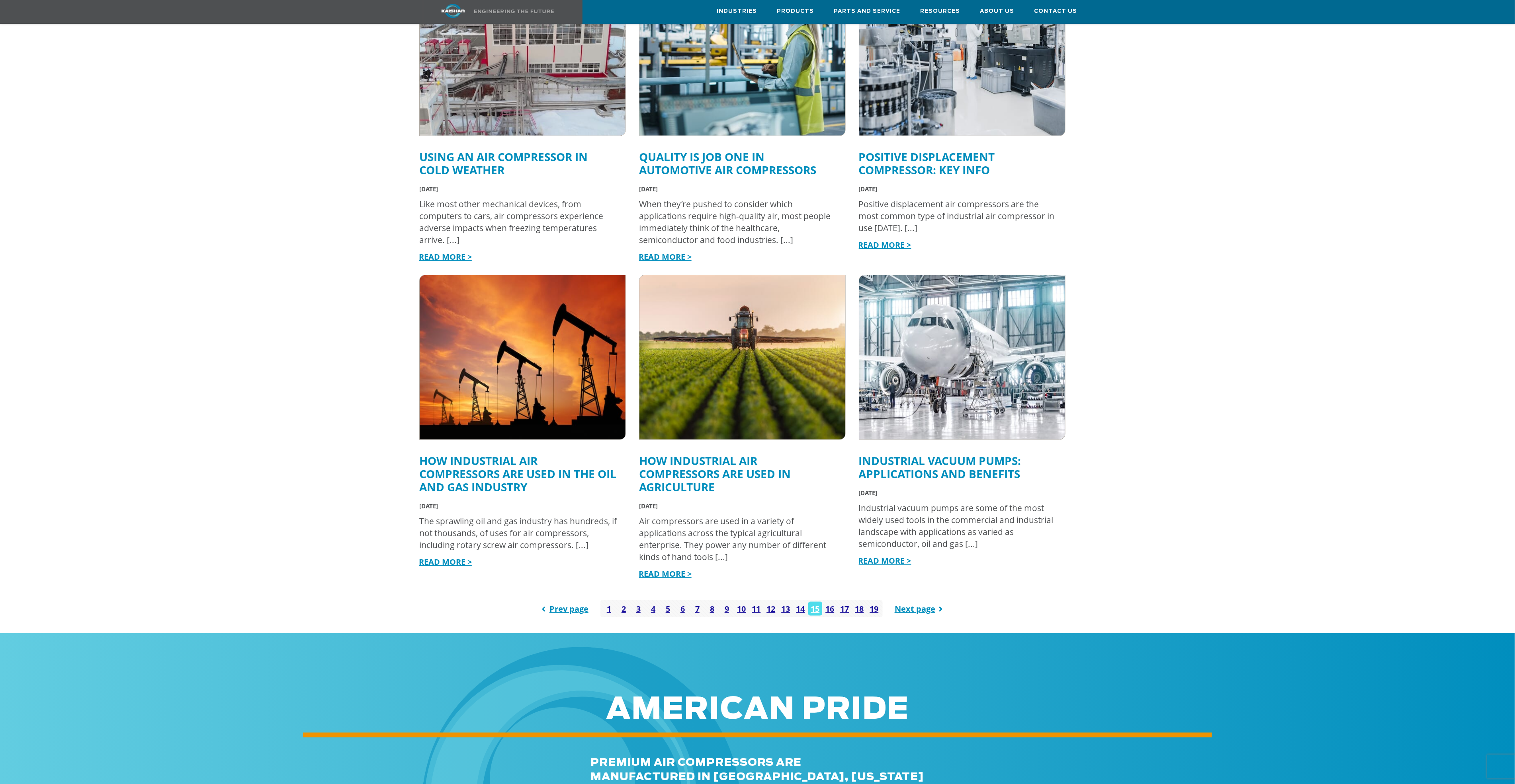
scroll to position [656, 0]
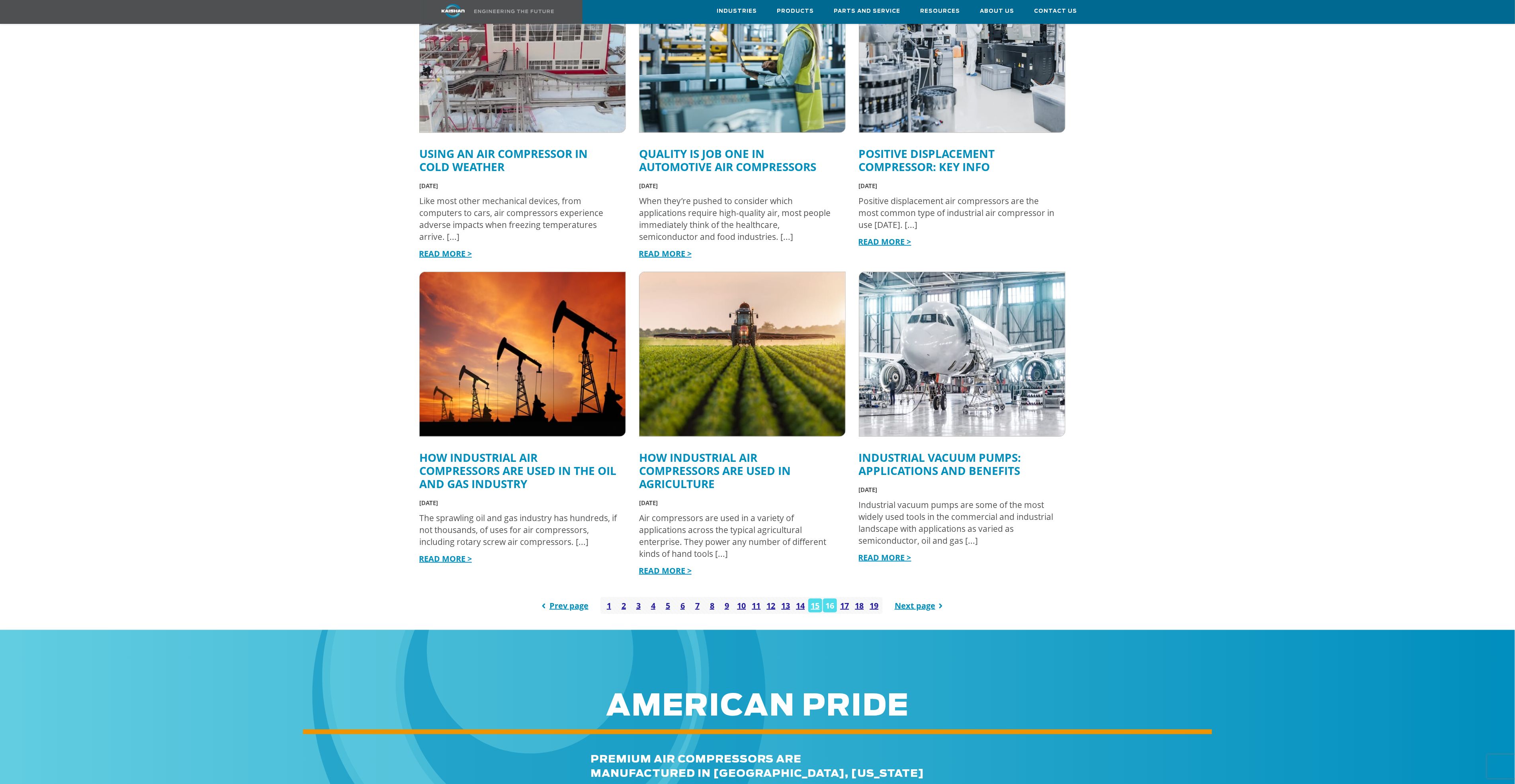
click at [831, 599] on link "16" at bounding box center [830, 606] width 14 height 14
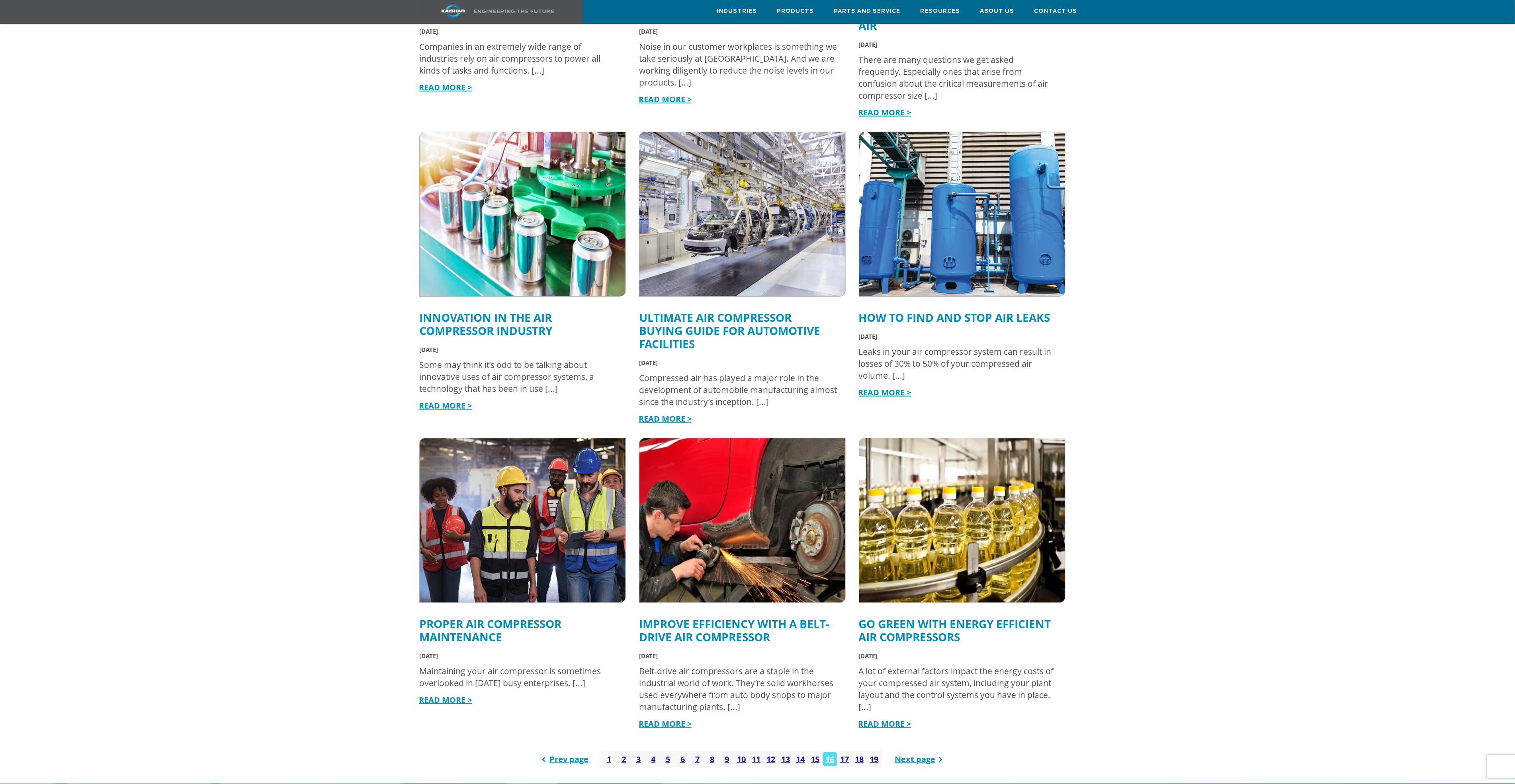
scroll to position [656, 0]
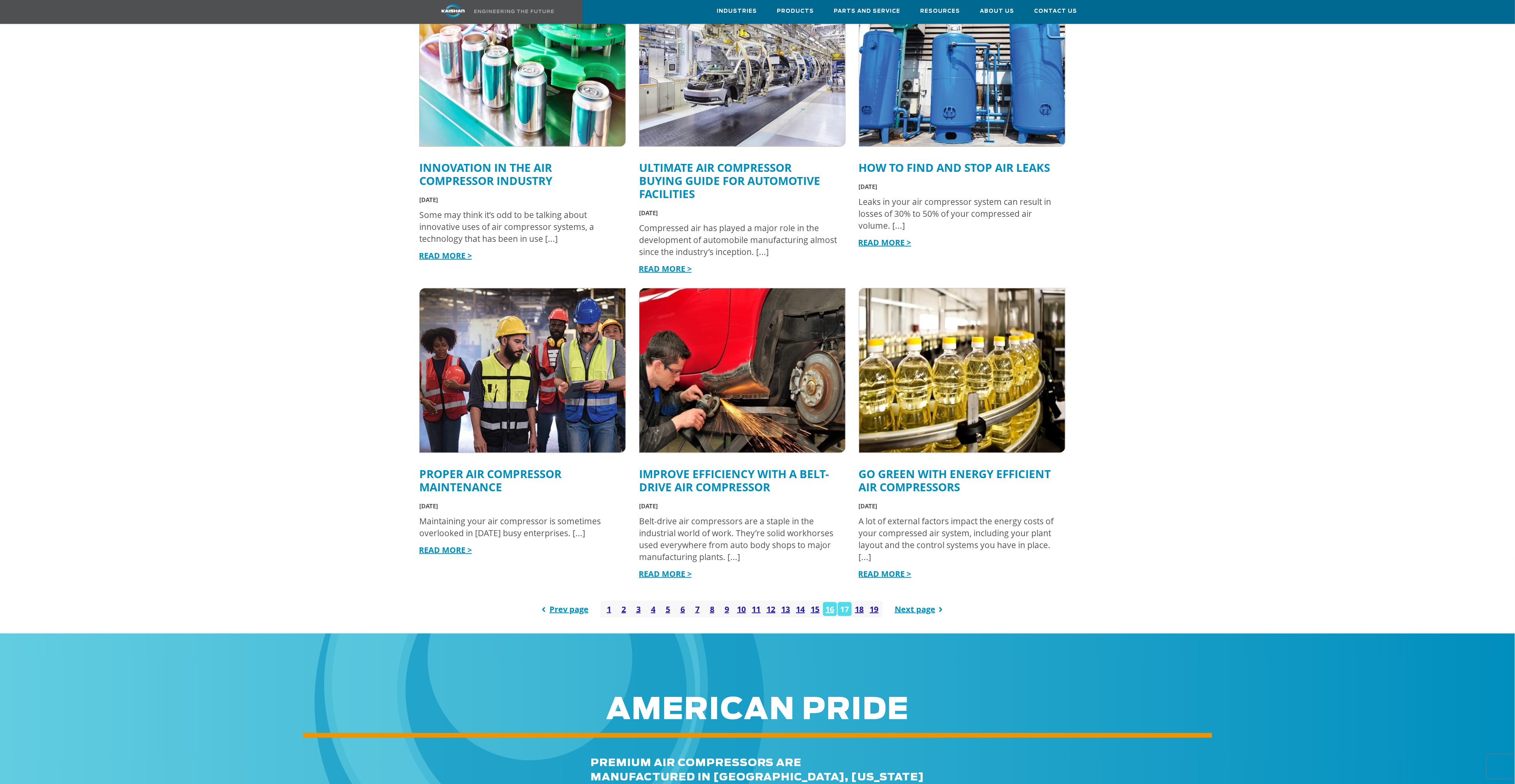
click at [844, 602] on link "17" at bounding box center [845, 610] width 14 height 14
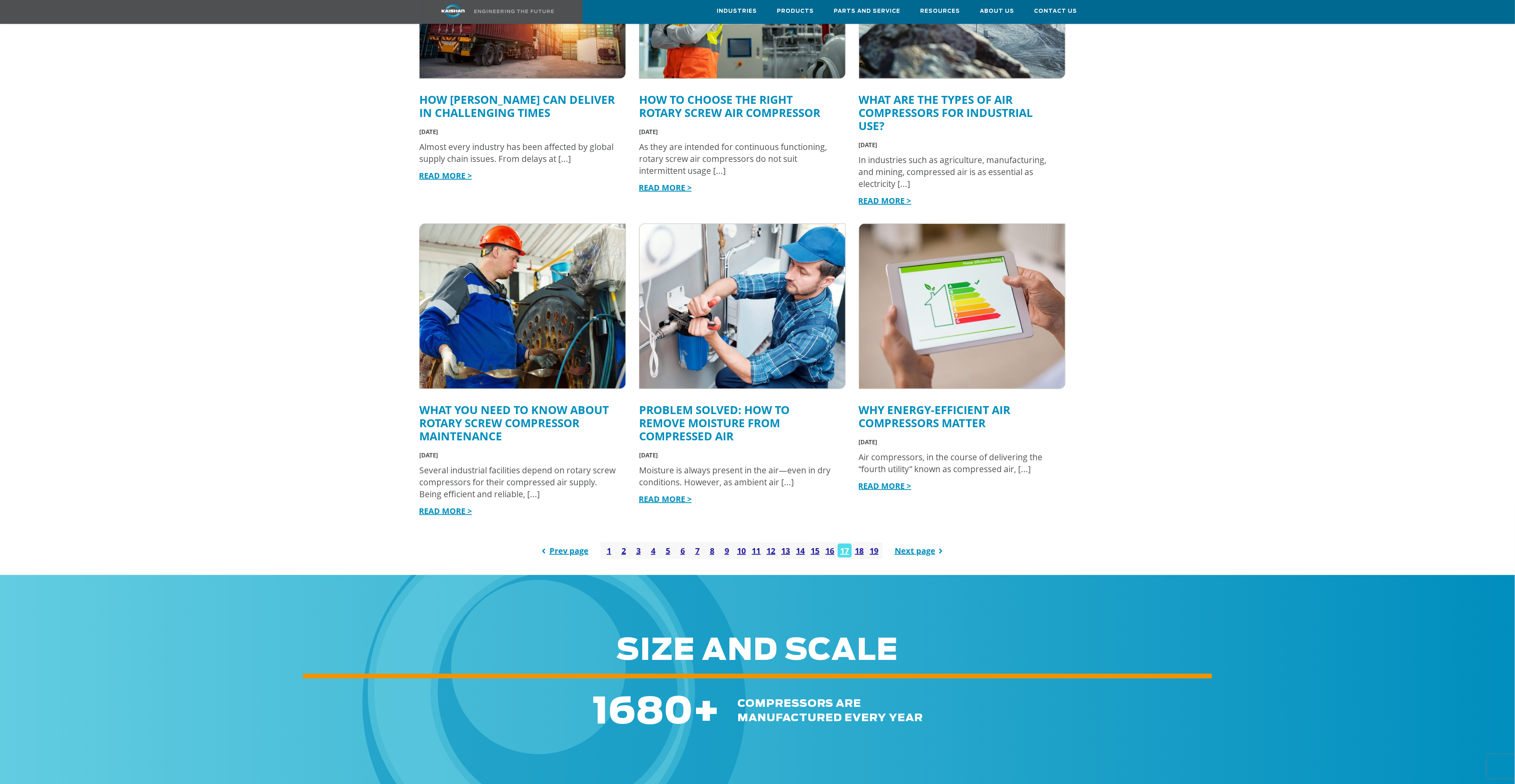
scroll to position [716, 0]
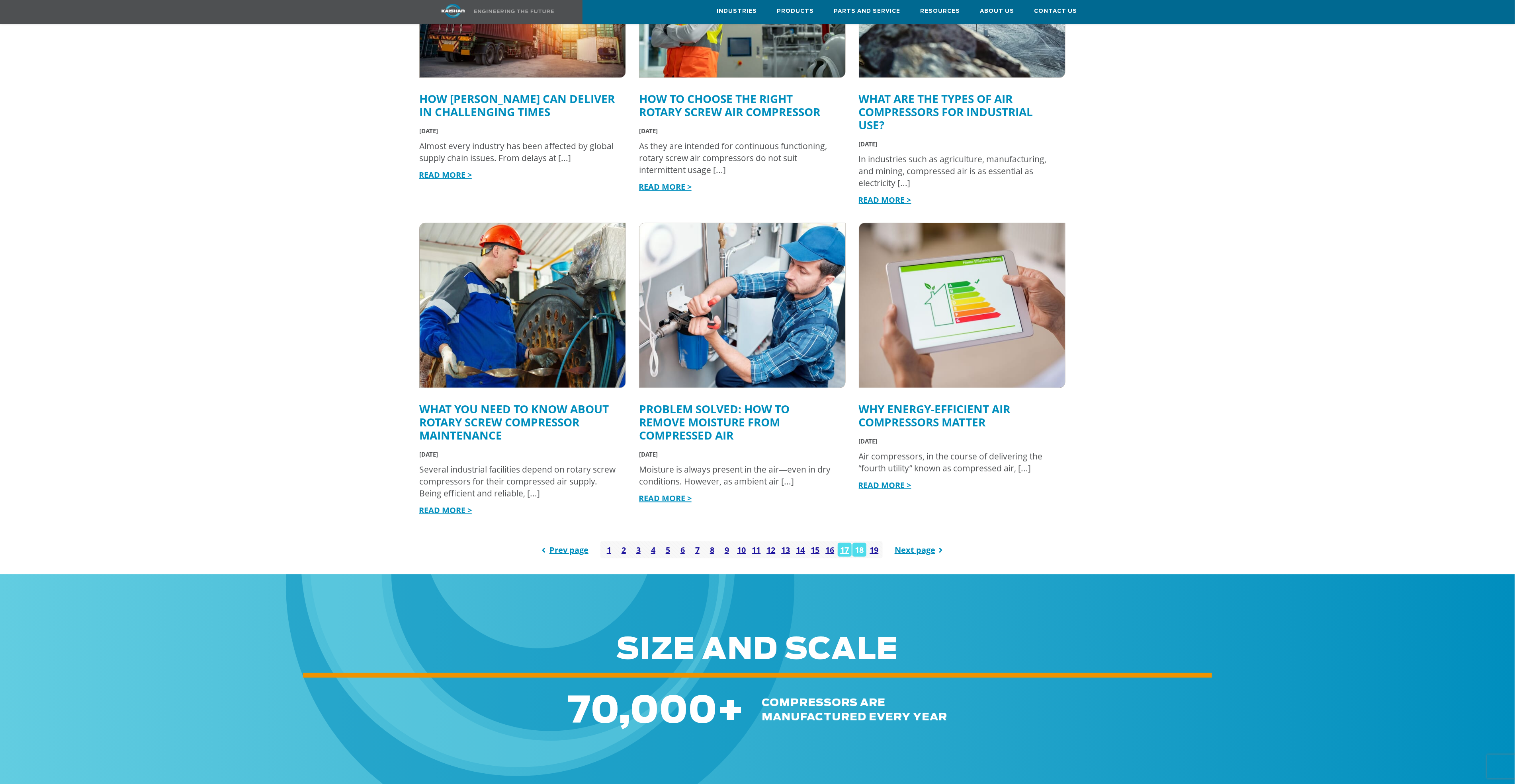
click at [861, 543] on link "18" at bounding box center [860, 550] width 14 height 14
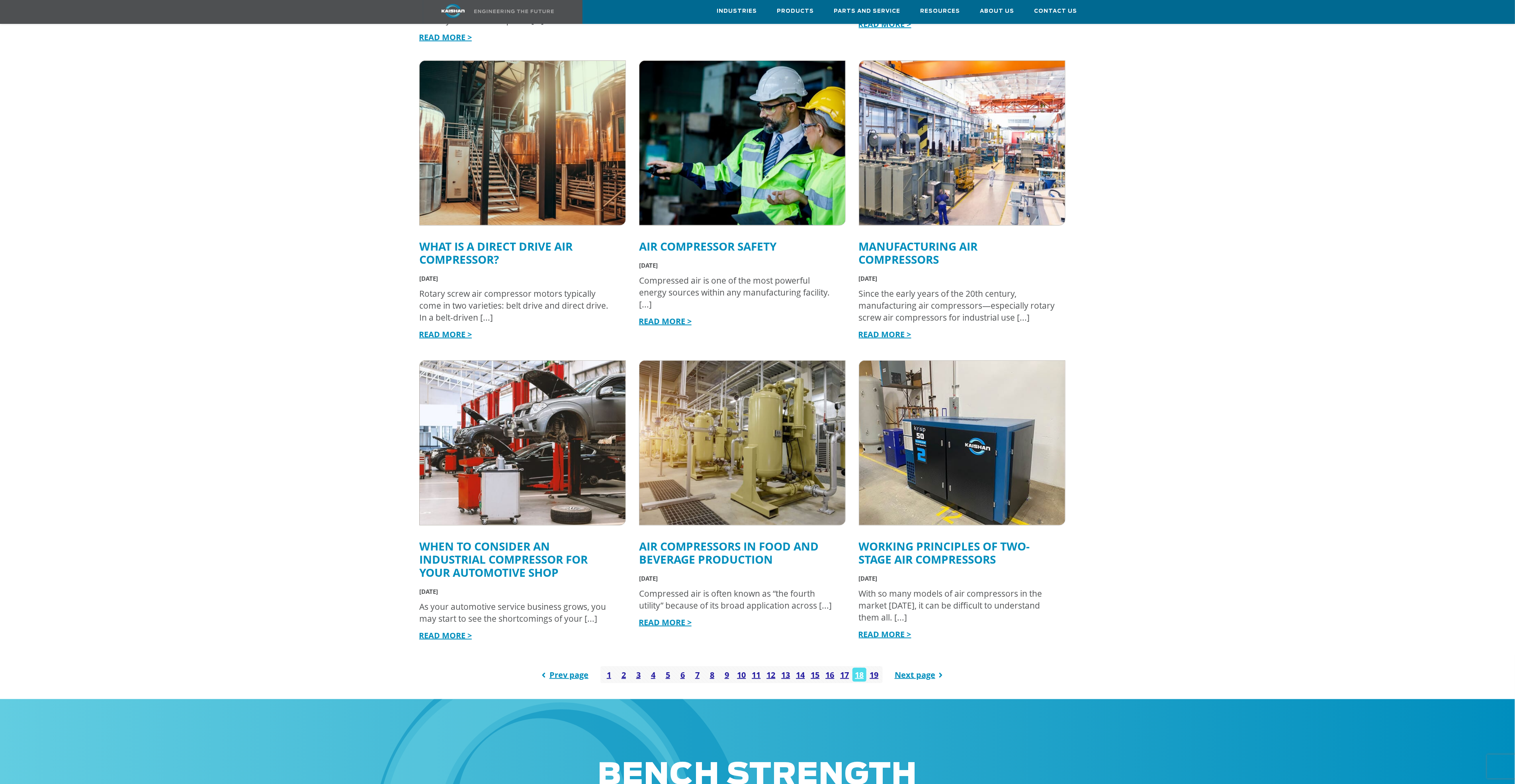
scroll to position [716, 0]
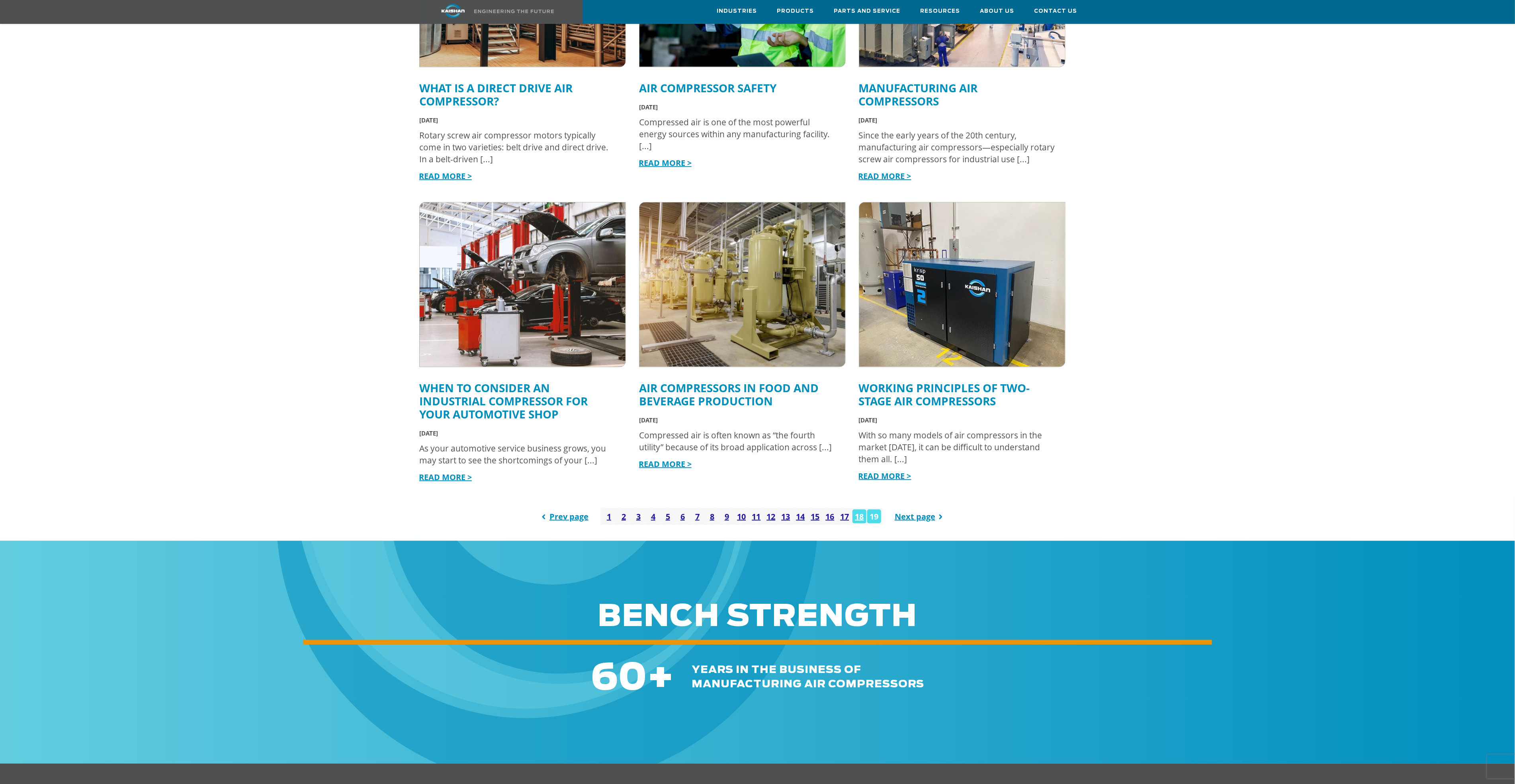
click at [875, 510] on link "19" at bounding box center [874, 517] width 14 height 14
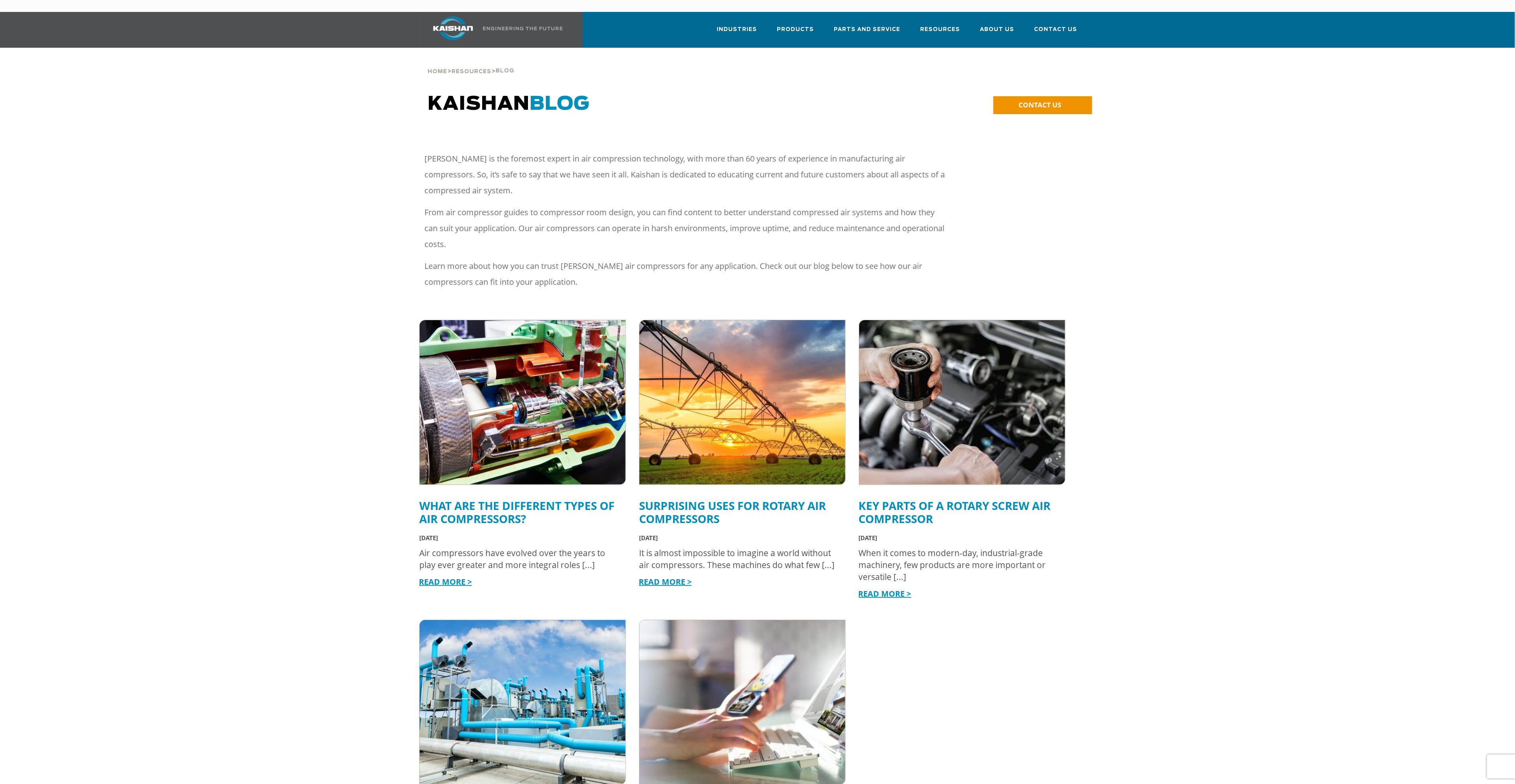
click at [511, 499] on link "What Are The Different Types Of Air Compressors?" at bounding box center [517, 512] width 195 height 29
